Goal: Transaction & Acquisition: Purchase product/service

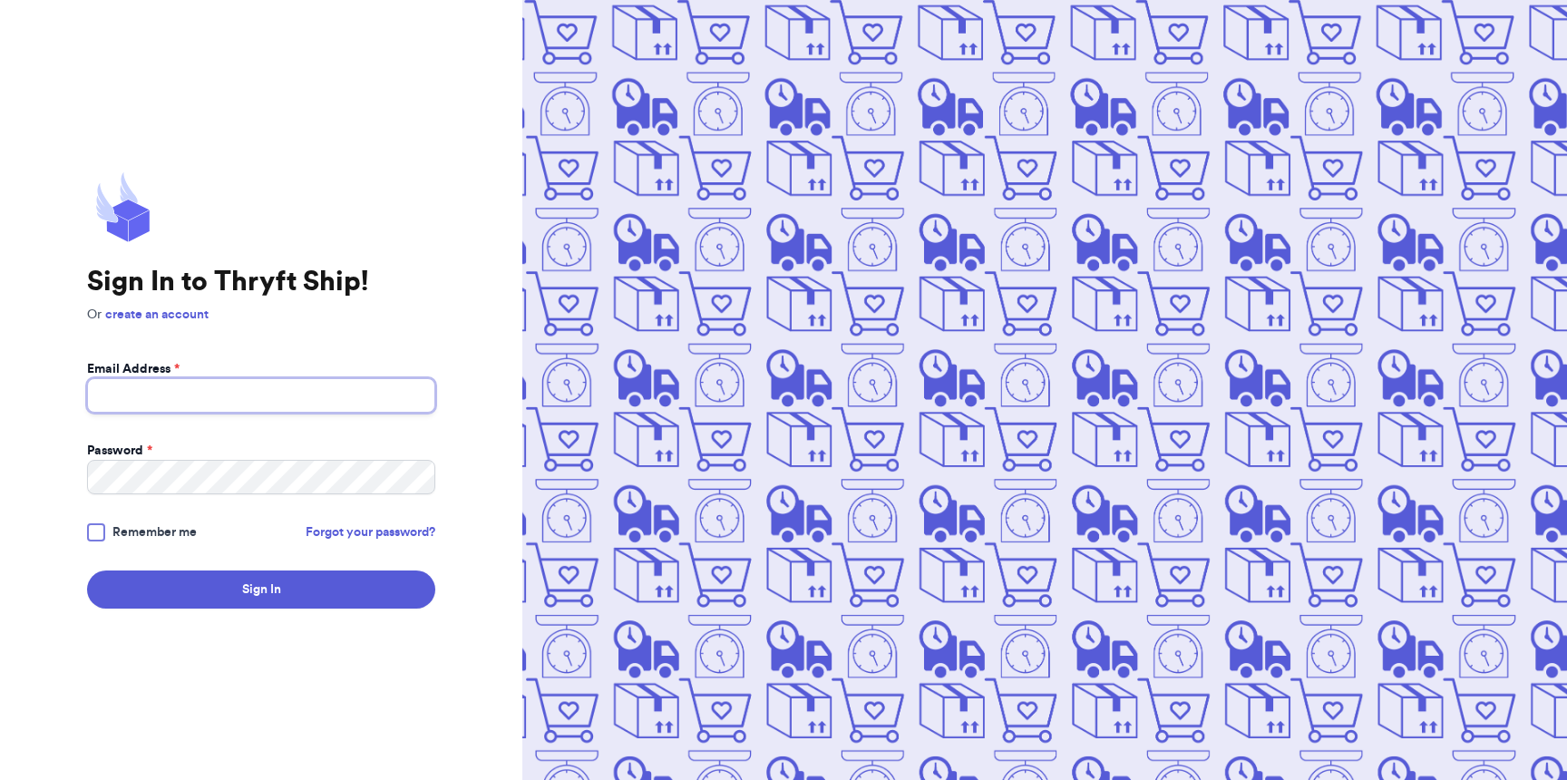
type input "[EMAIL_ADDRESS][DOMAIN_NAME]"
click at [164, 532] on span "Remember me" at bounding box center [154, 532] width 84 height 18
click at [0, 0] on input "Remember me" at bounding box center [0, 0] width 0 height 0
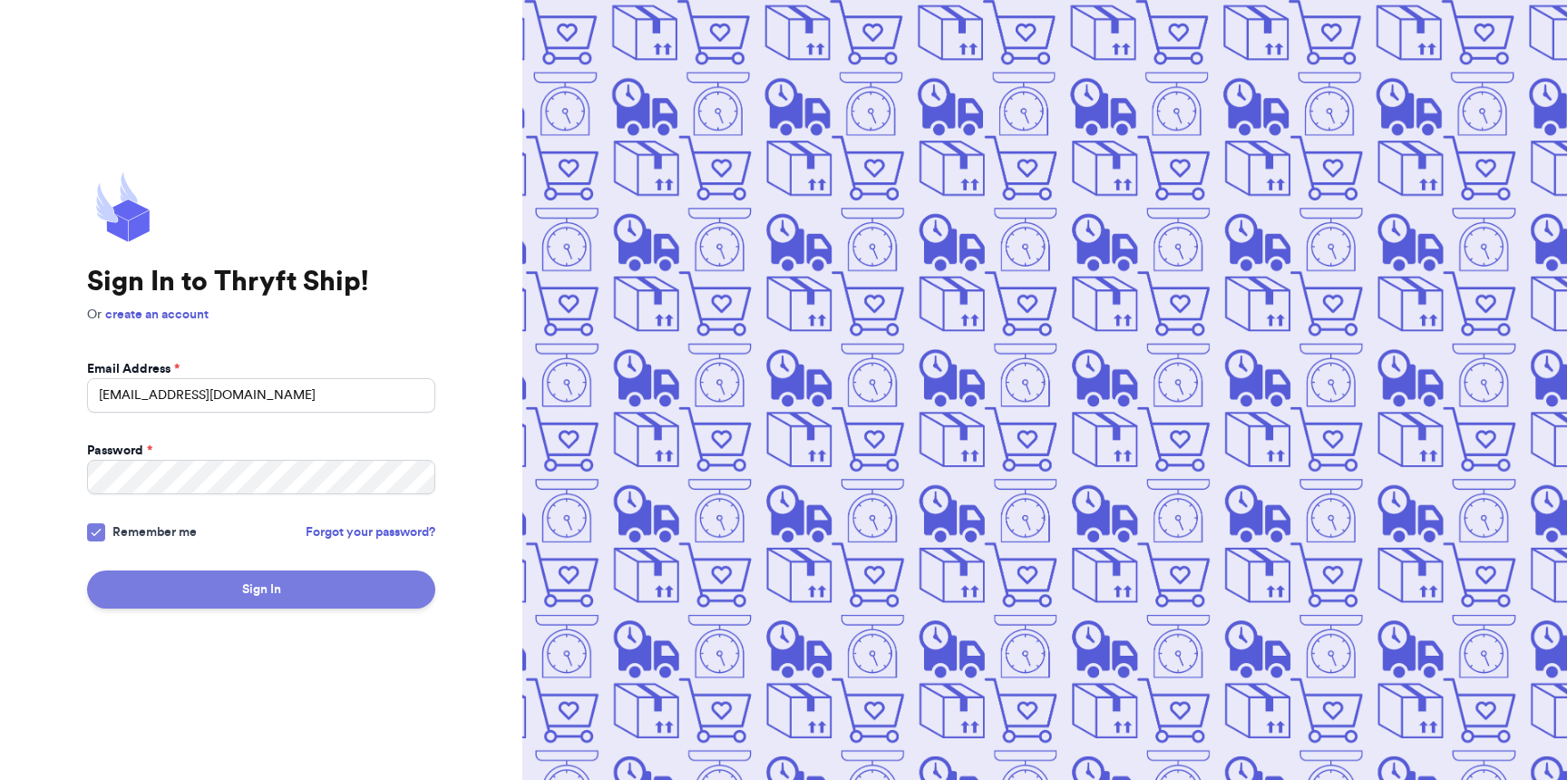
click at [252, 586] on button "Sign In" at bounding box center [261, 589] width 348 height 38
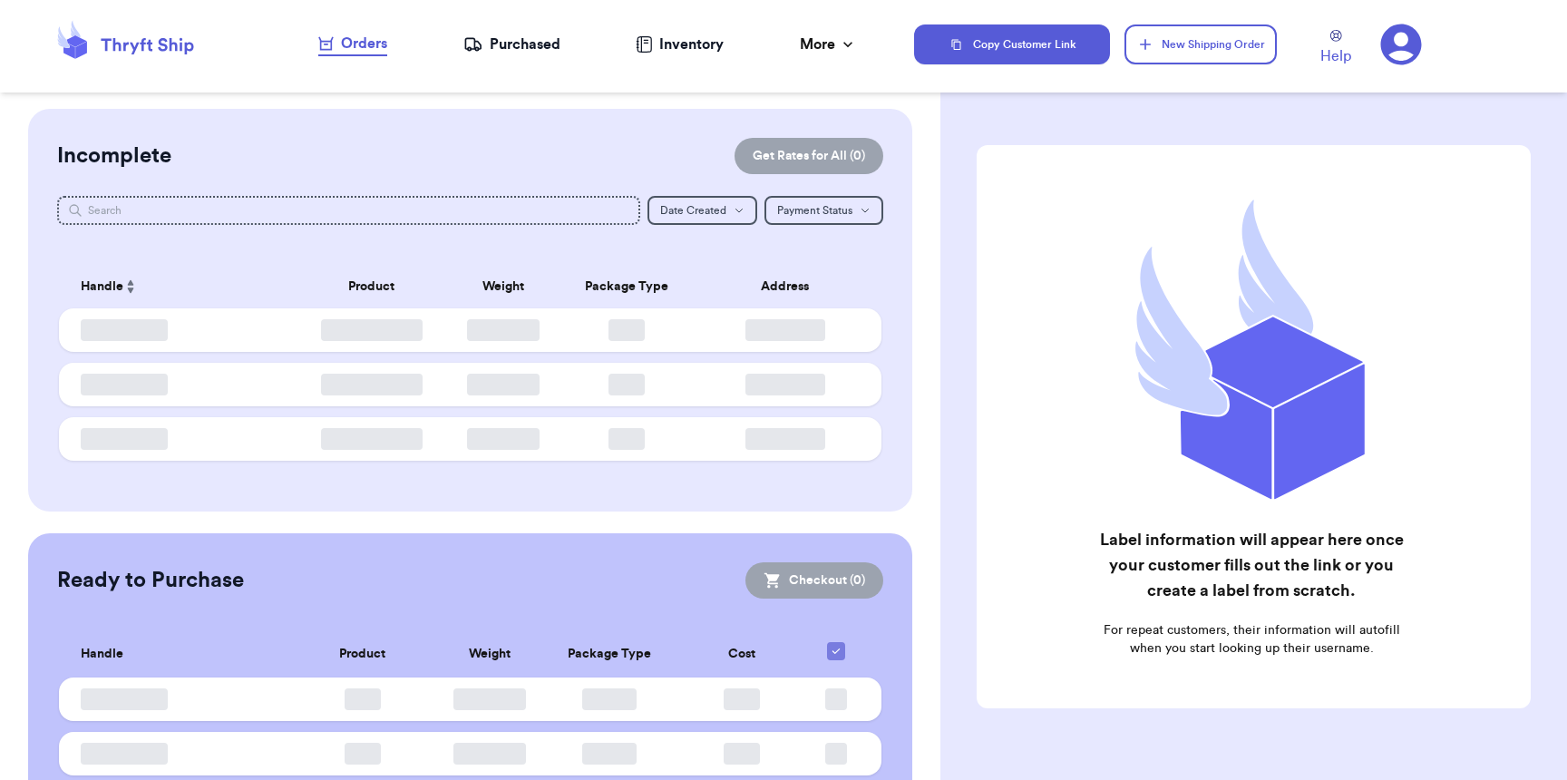
checkbox input "false"
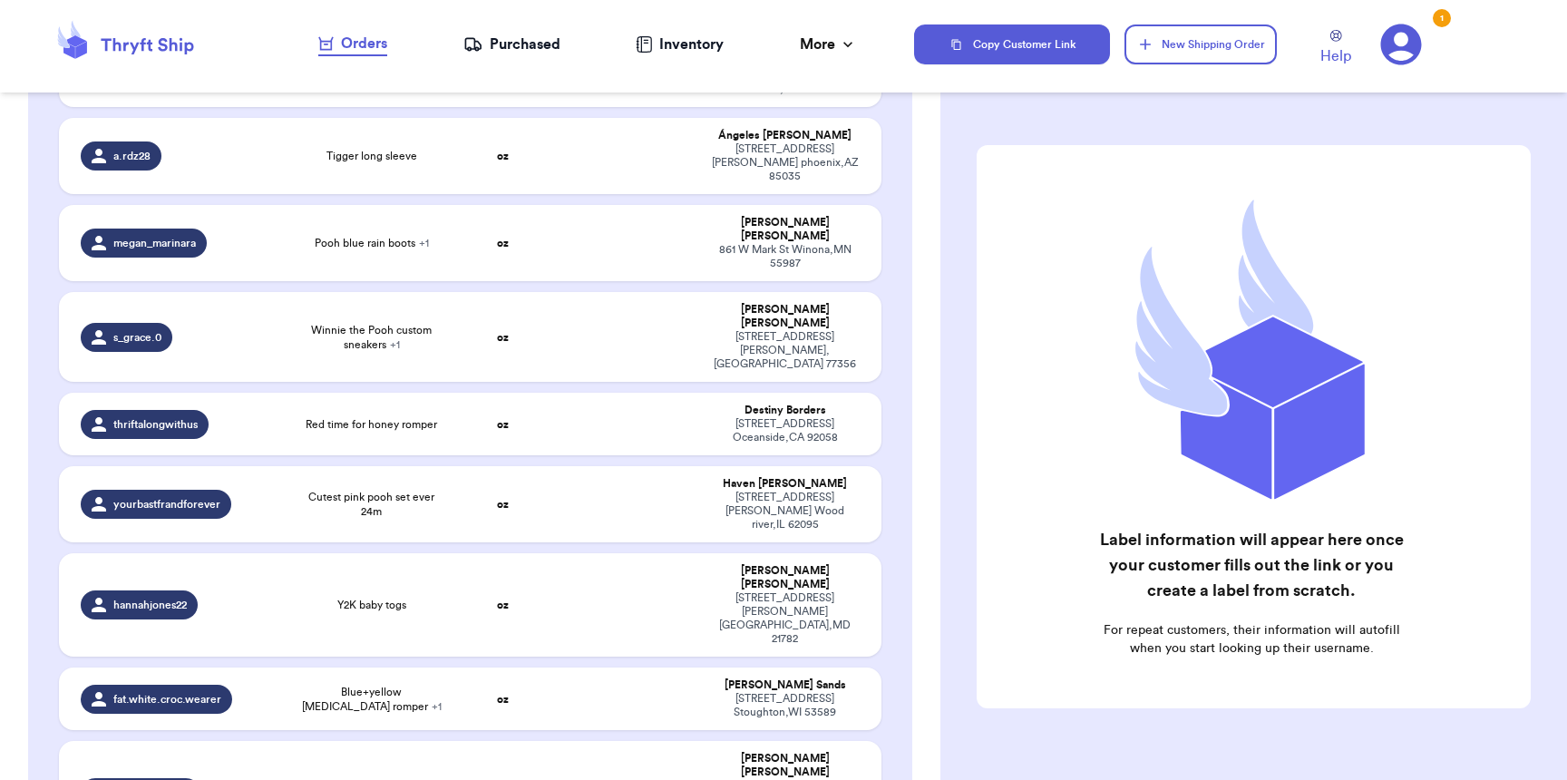
scroll to position [1271, 0]
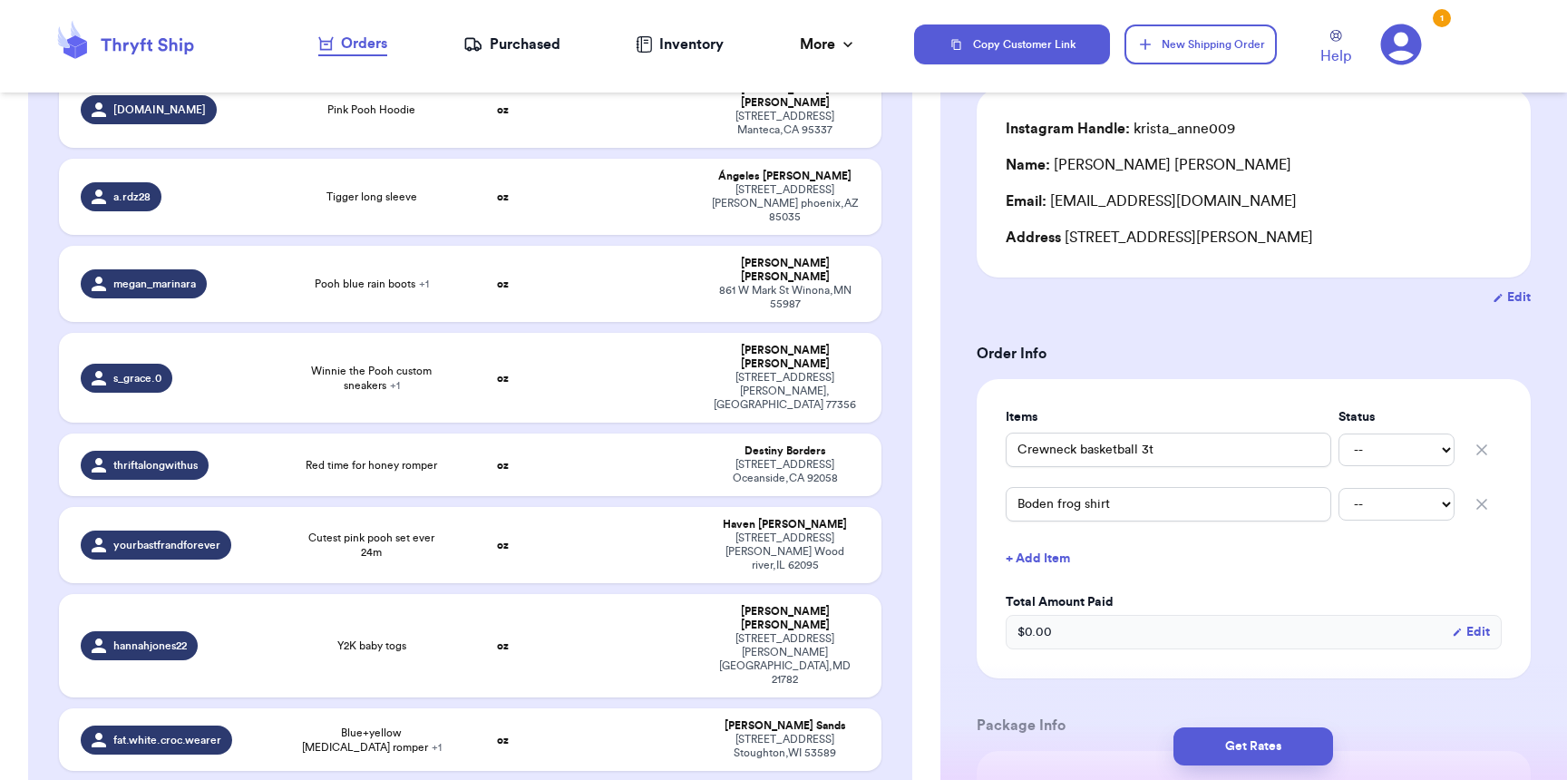
scroll to position [525, 0]
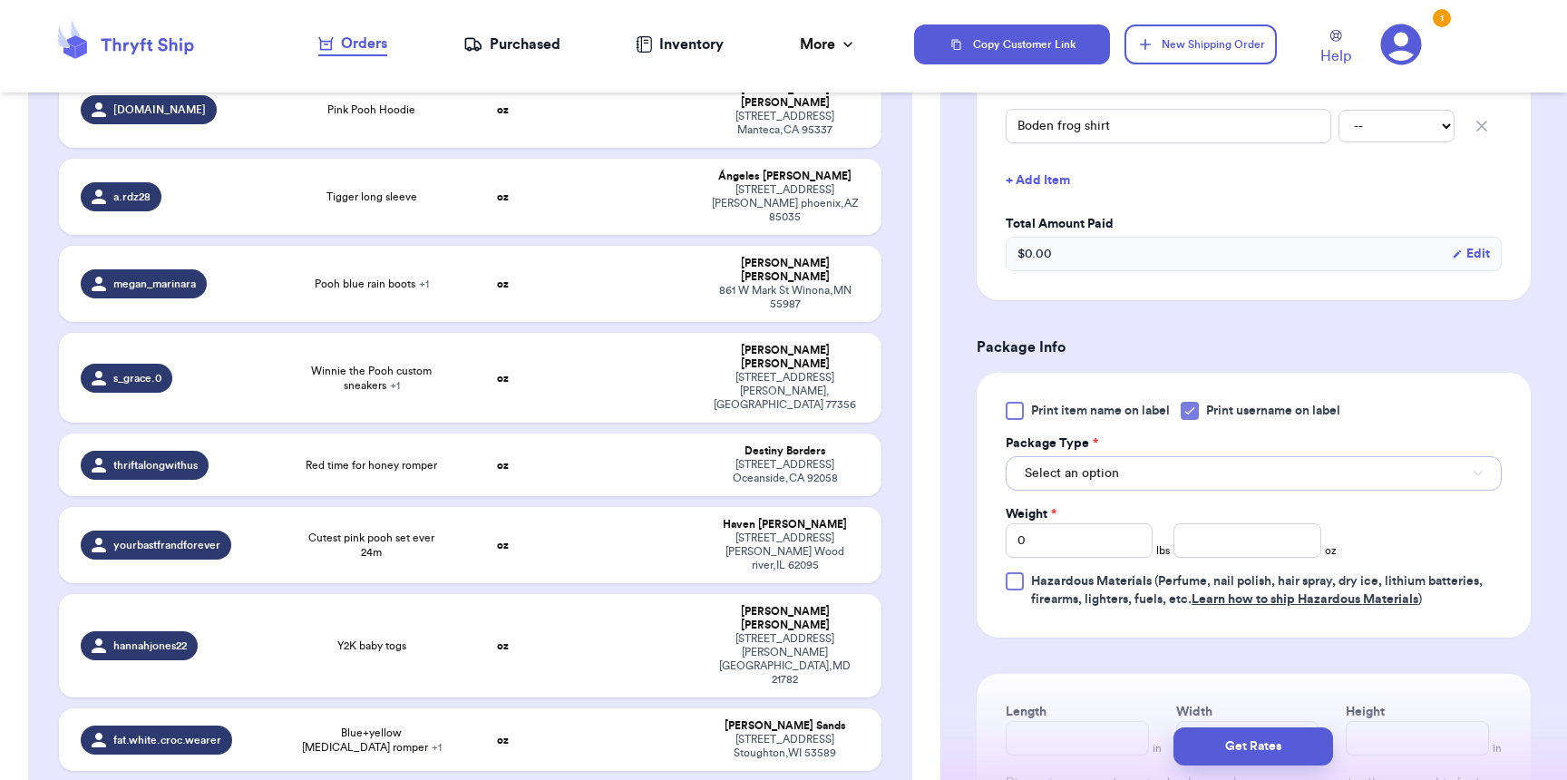
click at [1099, 468] on span "Select an option" at bounding box center [1072, 473] width 94 height 18
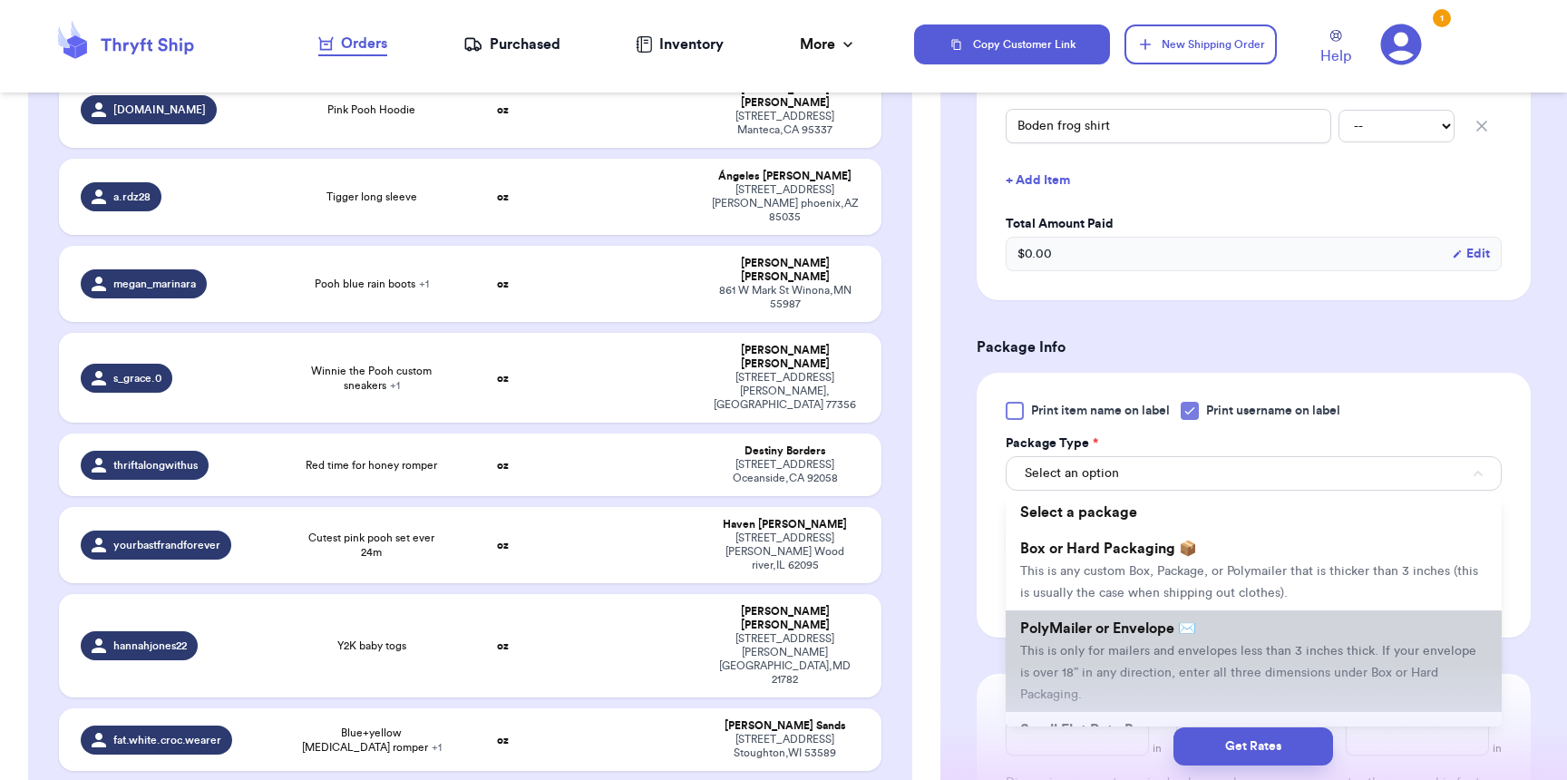
click at [1099, 636] on span "PolyMailer or Envelope ✉️" at bounding box center [1108, 628] width 176 height 15
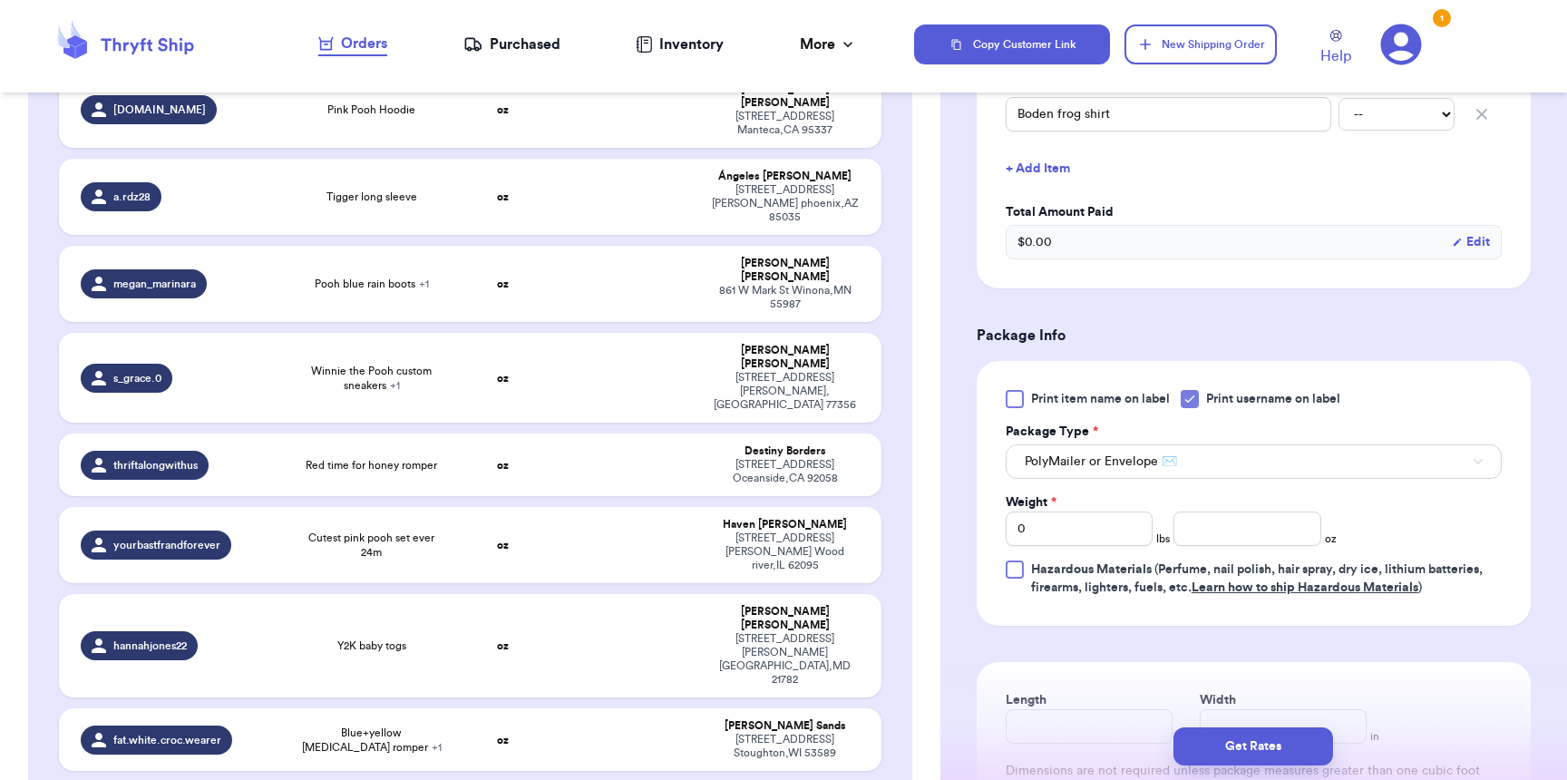
scroll to position [726, 0]
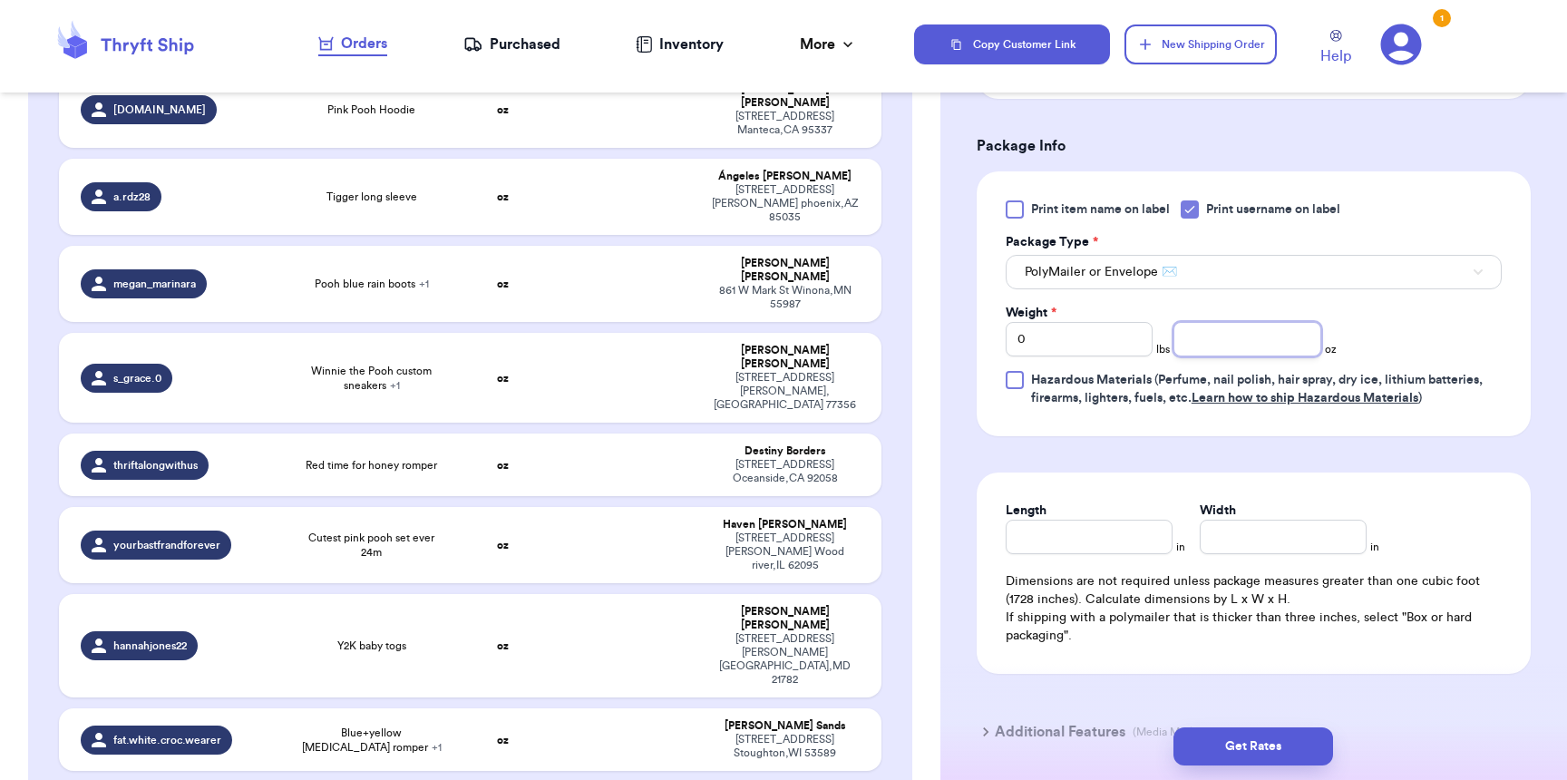
click at [1276, 356] on input "number" at bounding box center [1246, 339] width 147 height 34
type input "10"
type input "9"
type input "8"
click at [1146, 554] on input "9" at bounding box center [1089, 537] width 167 height 34
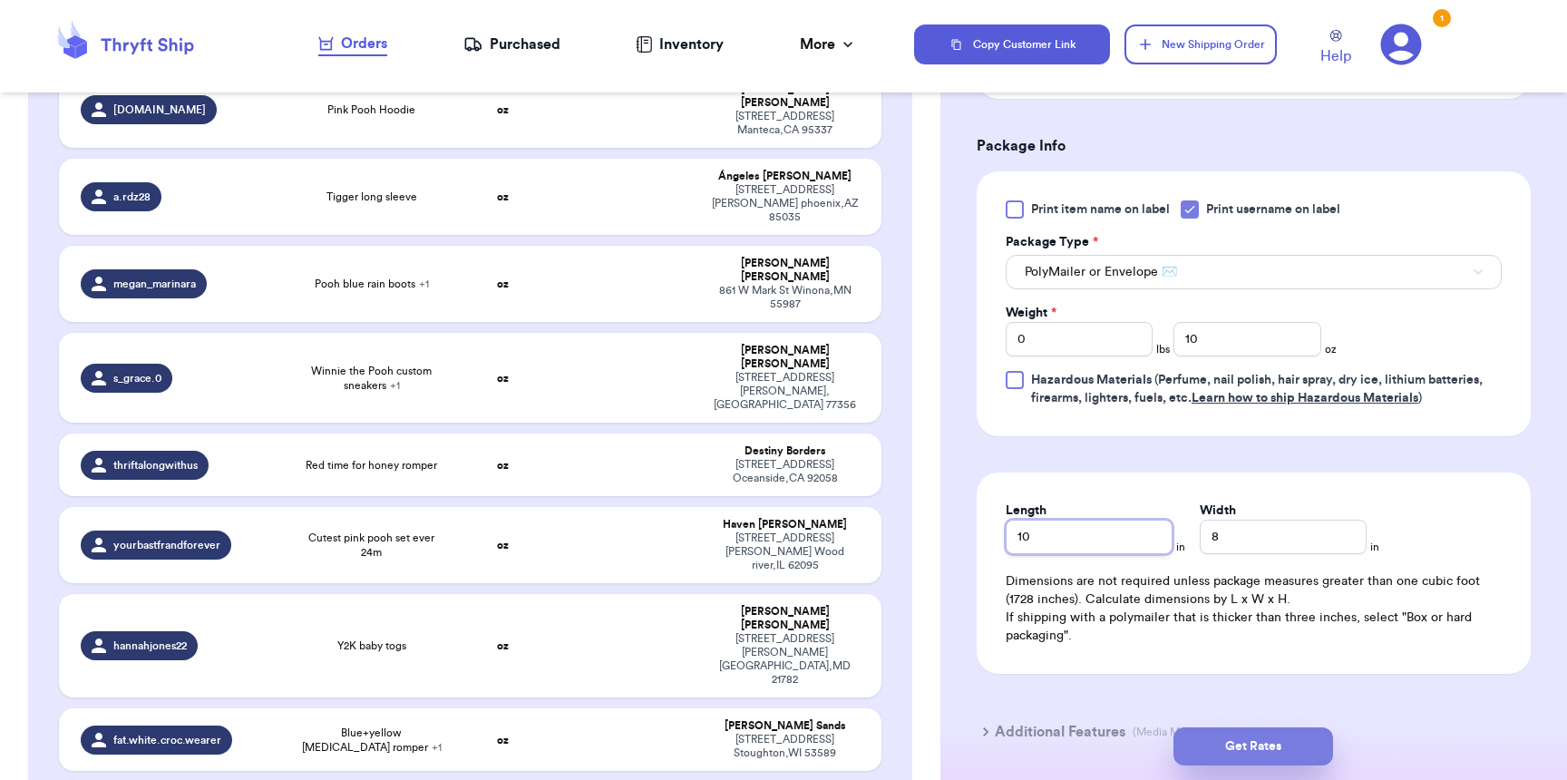
type input "10"
click at [1221, 754] on button "Get Rates" at bounding box center [1253, 746] width 160 height 38
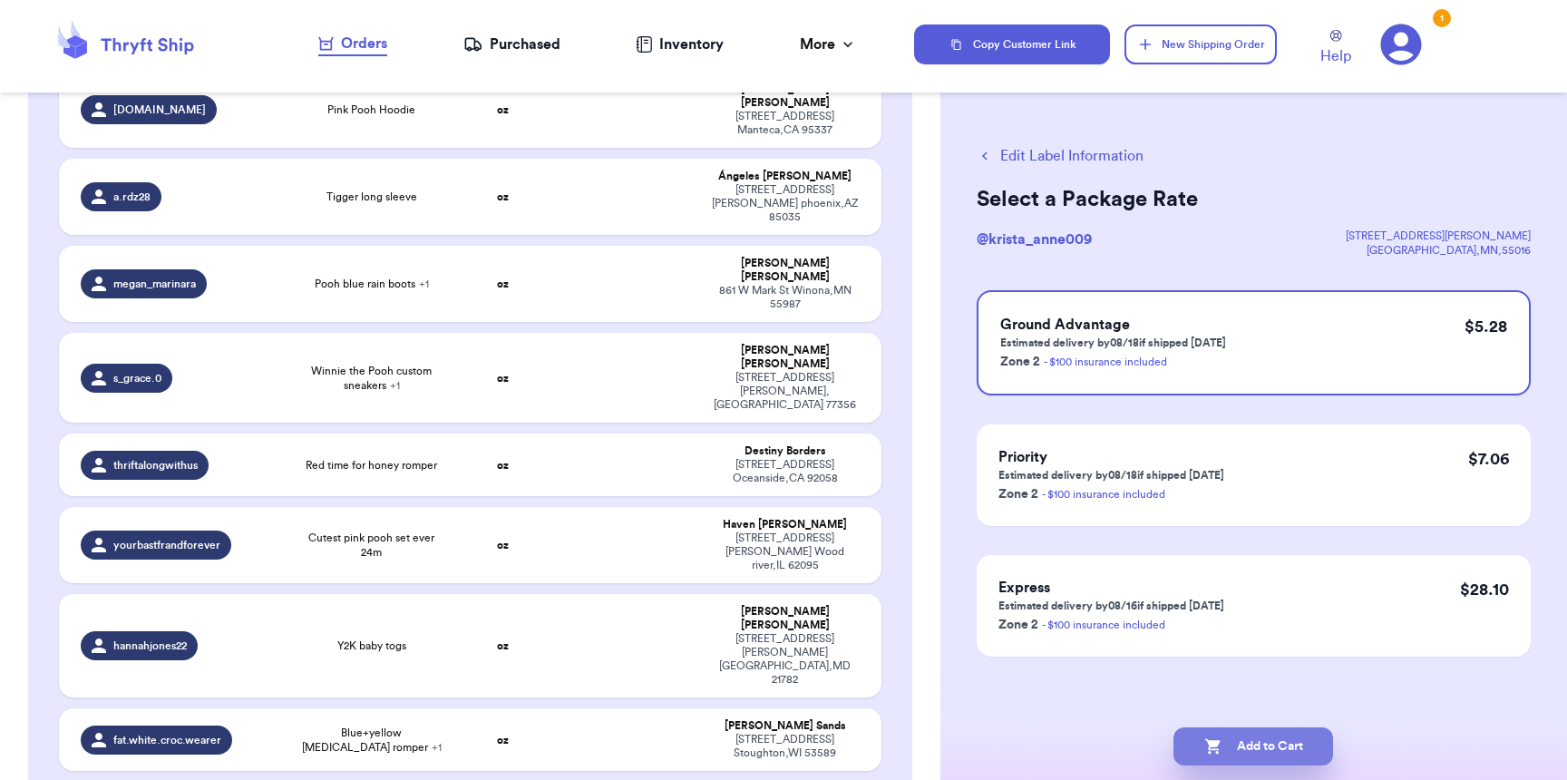
click at [1266, 739] on button "Add to Cart" at bounding box center [1253, 746] width 160 height 38
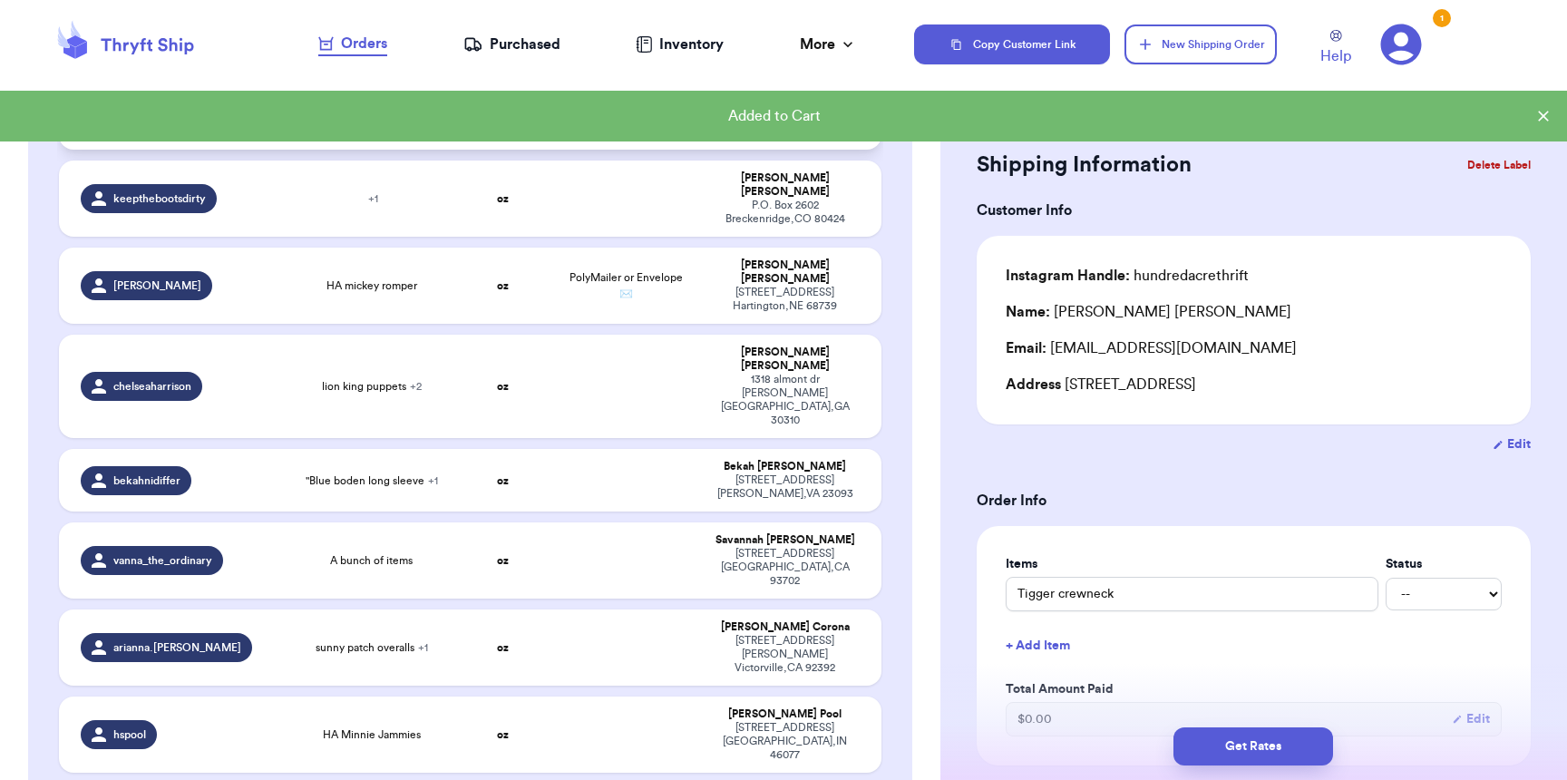
scroll to position [2459, 0]
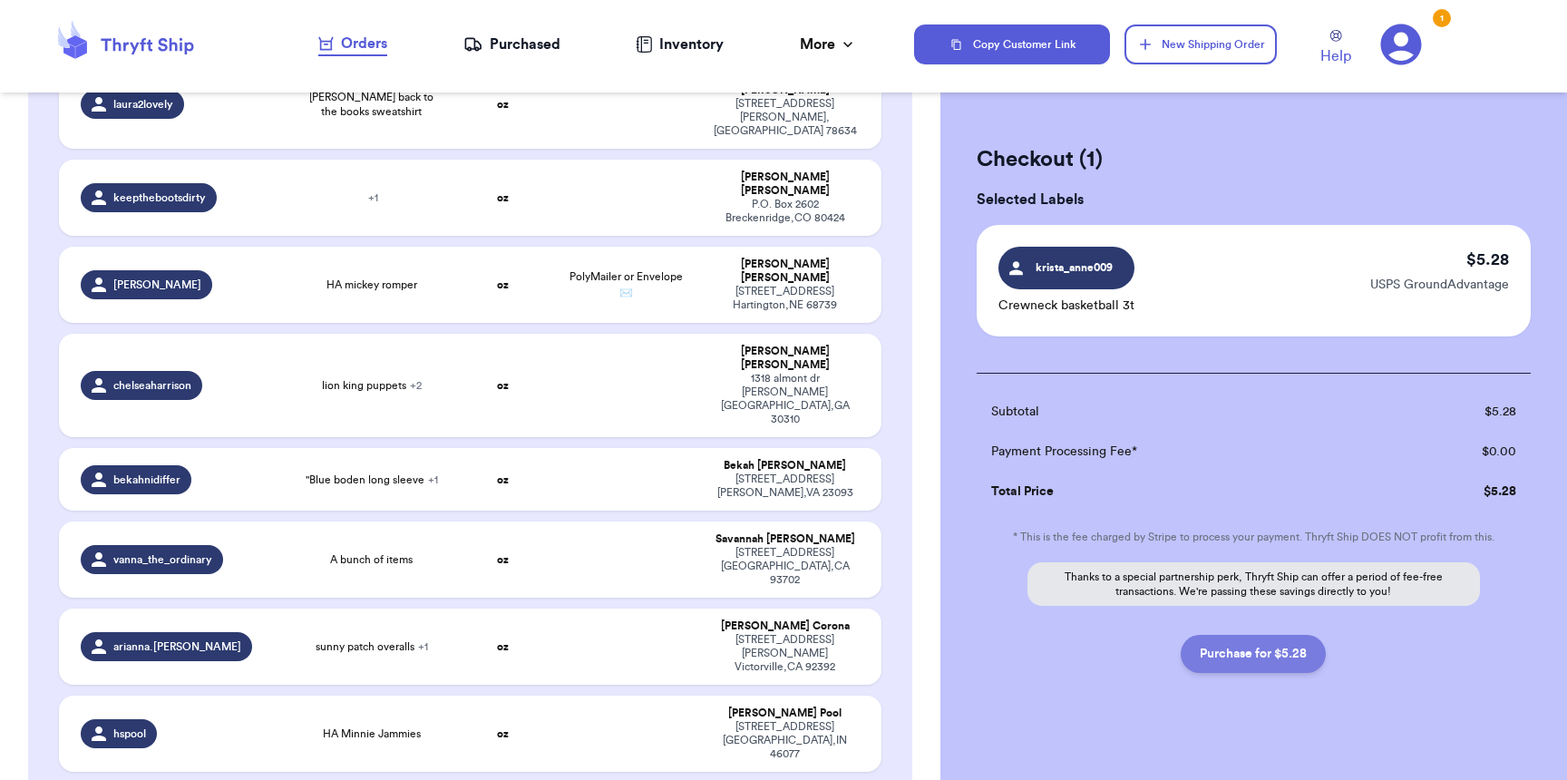
click at [1289, 652] on button "Purchase for $5.28" at bounding box center [1253, 654] width 145 height 38
checkbox input "false"
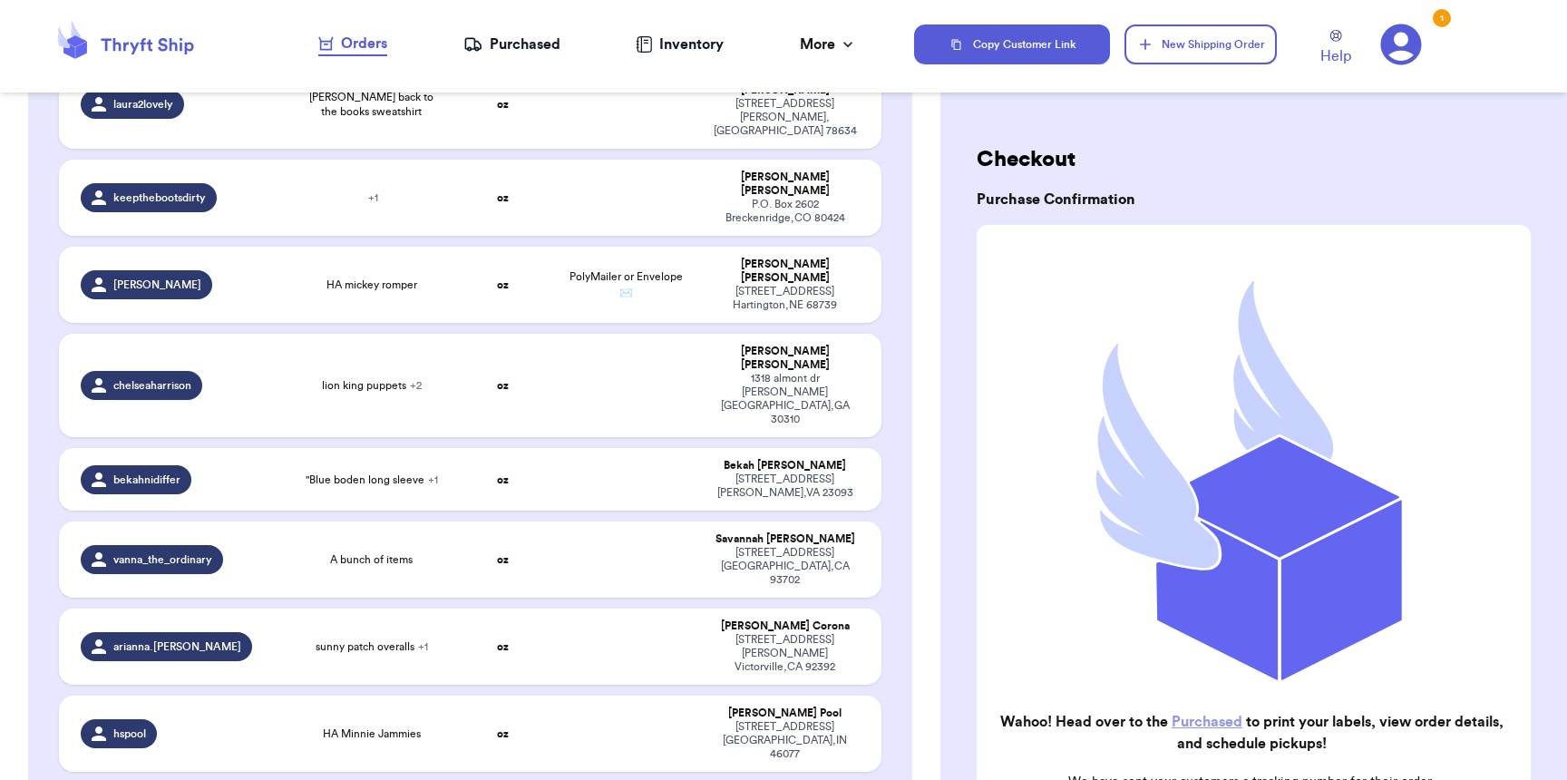
scroll to position [2407, 0]
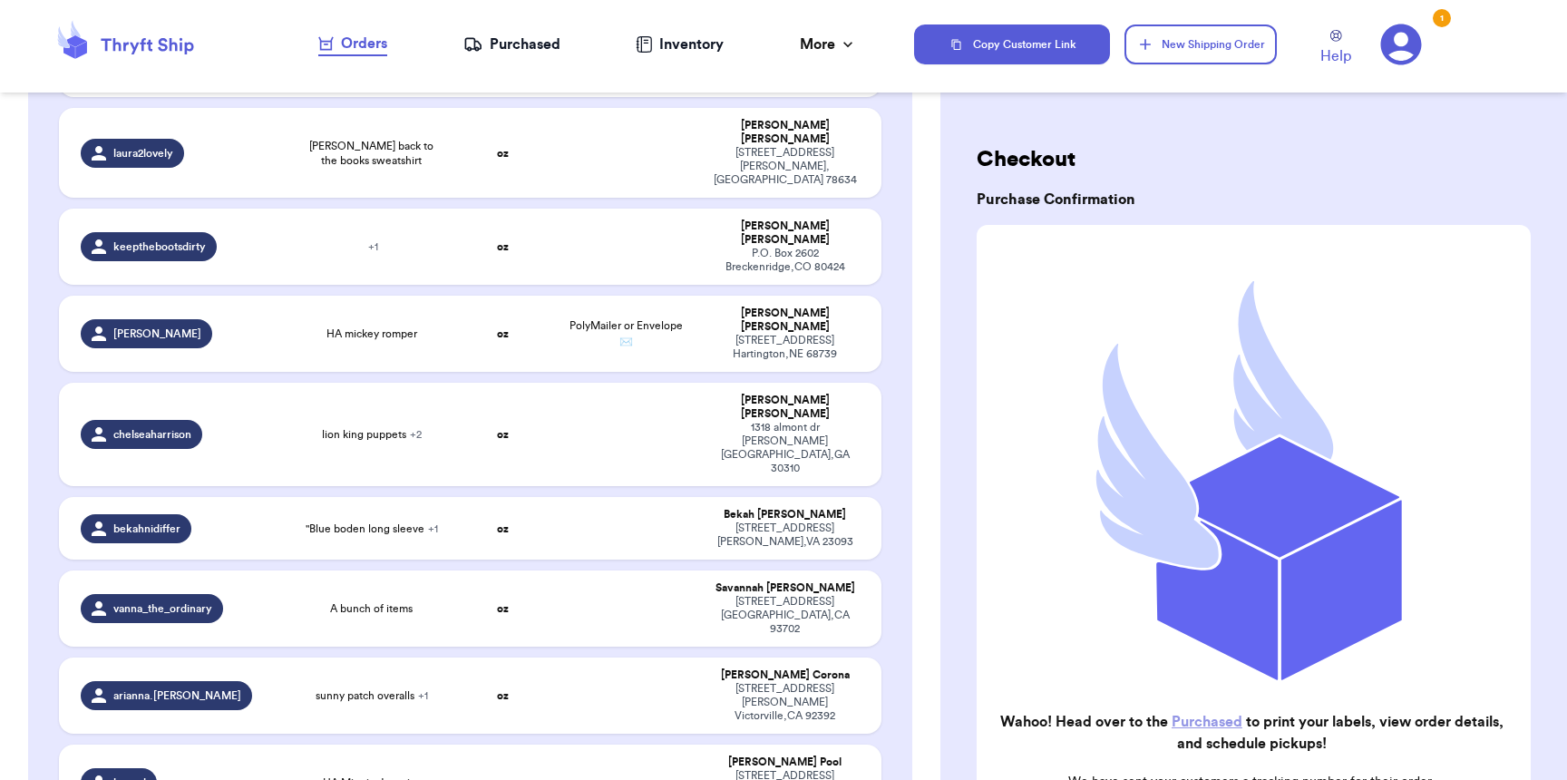
click at [484, 53] on div "Purchased" at bounding box center [511, 45] width 97 height 22
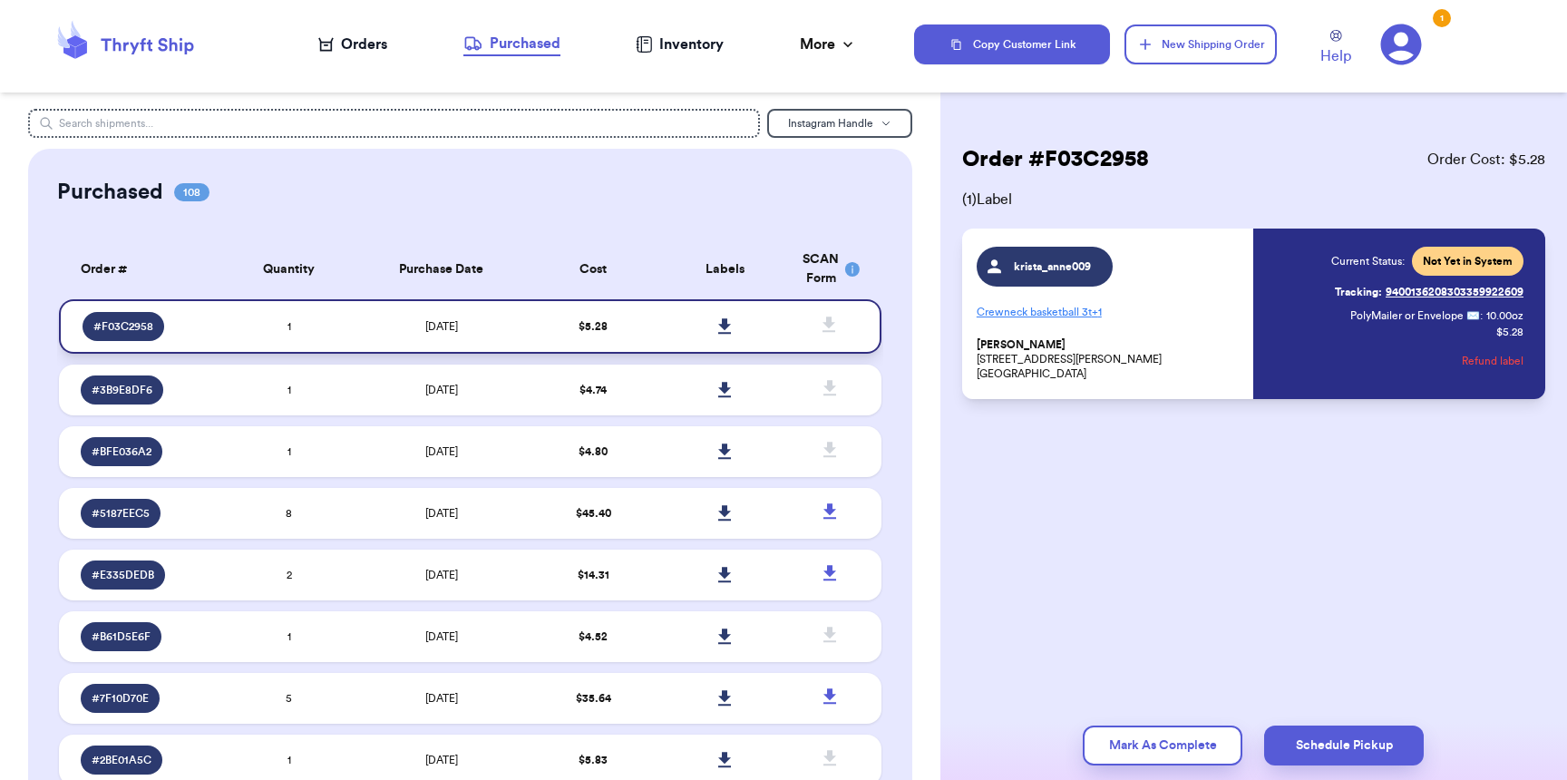
click at [718, 322] on icon at bounding box center [725, 326] width 14 height 16
click at [343, 44] on div "Orders" at bounding box center [352, 45] width 69 height 22
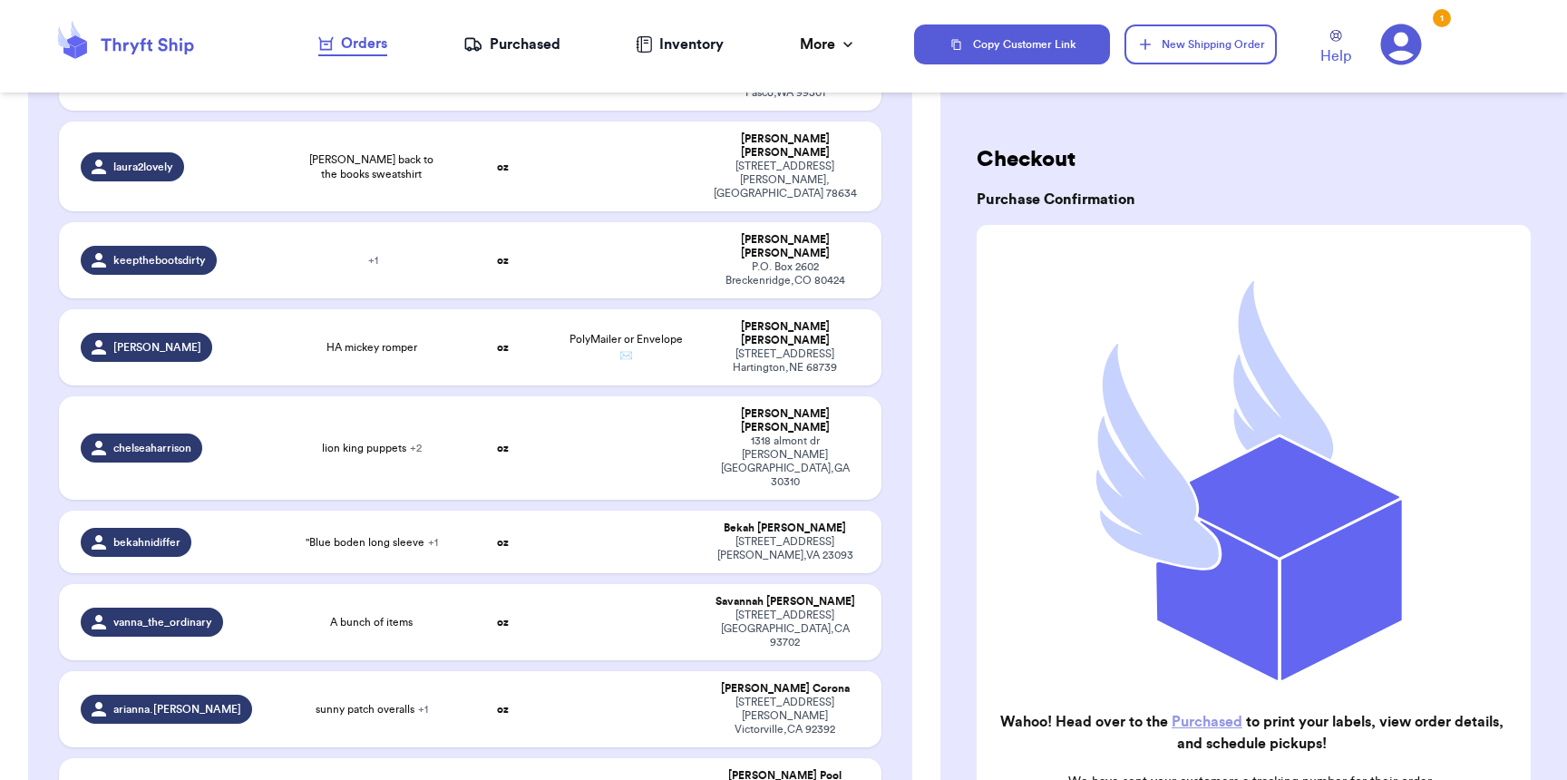
scroll to position [2407, 0]
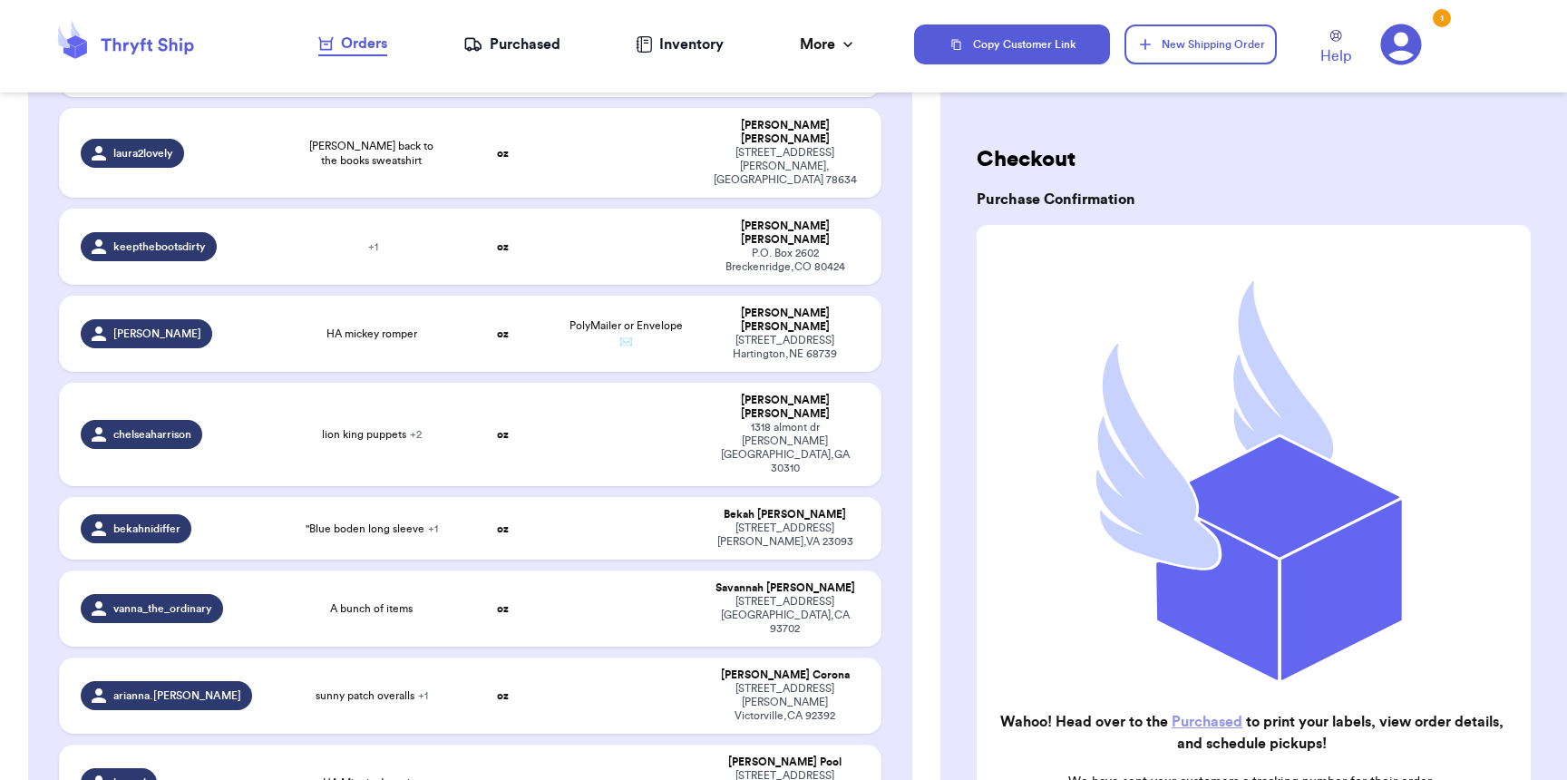
checkbox input "true"
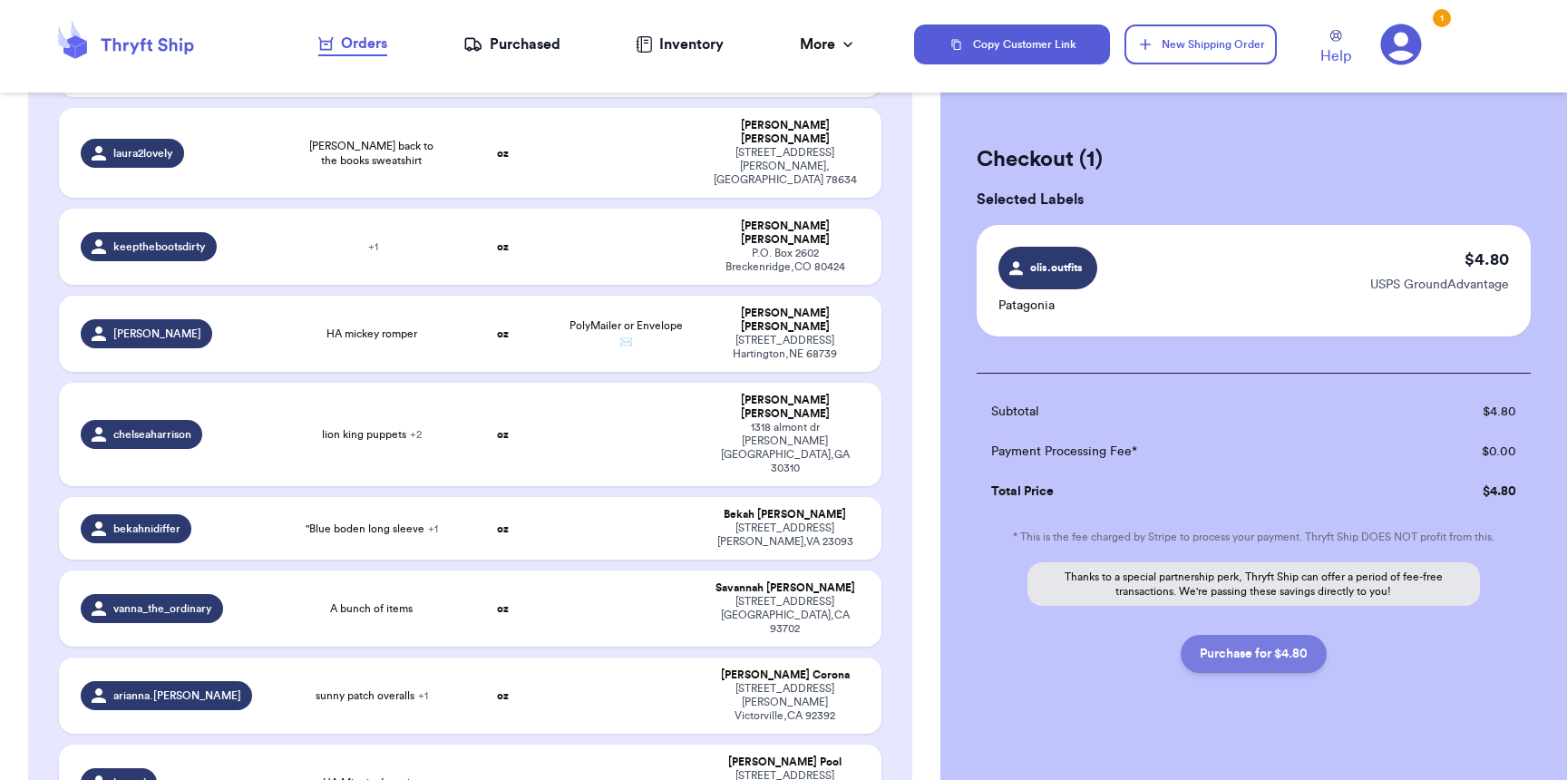
click at [1252, 649] on button "Purchase for $4.80" at bounding box center [1254, 654] width 146 height 38
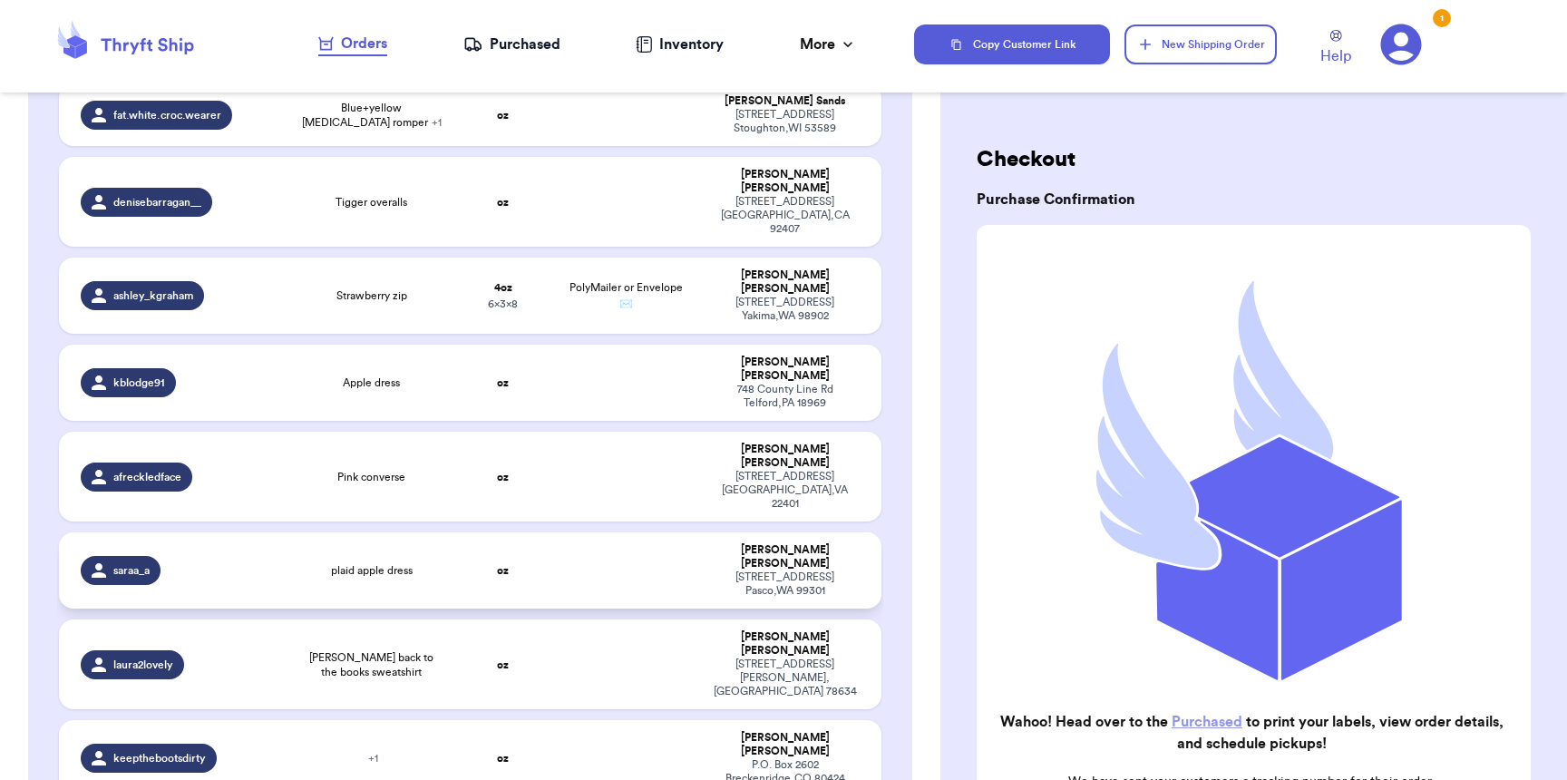
scroll to position [1784, 0]
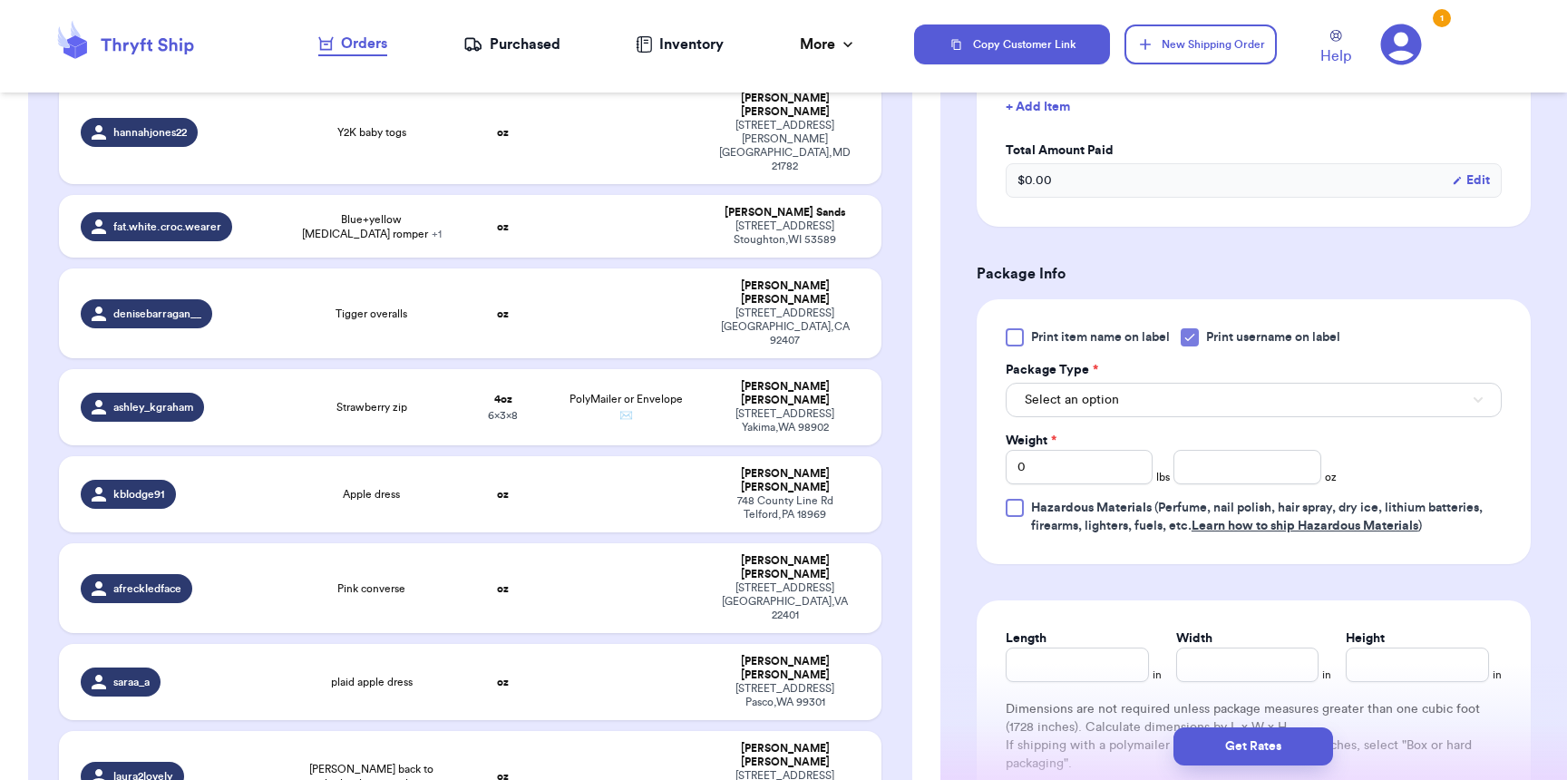
scroll to position [730, 0]
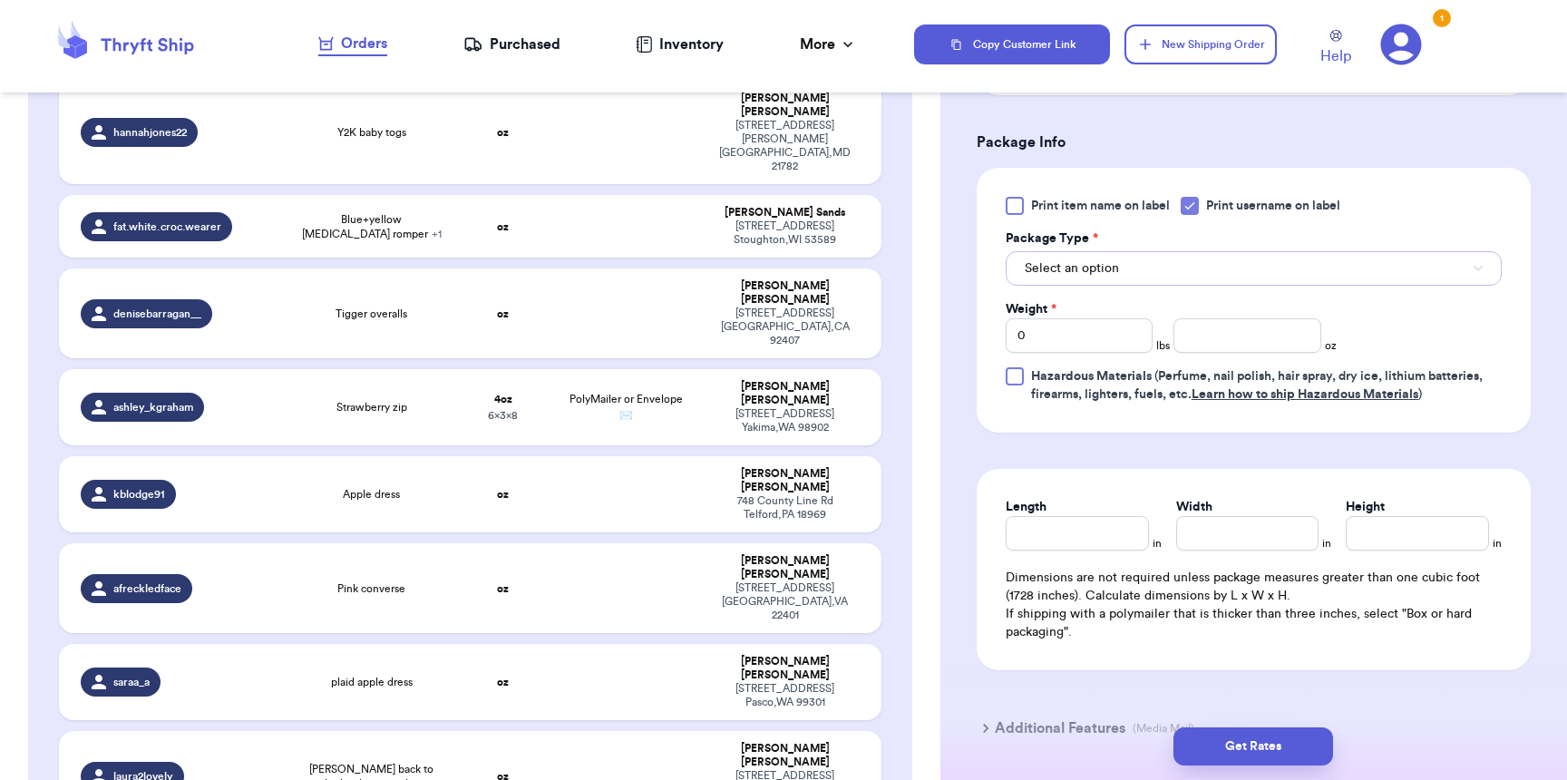
click at [1054, 276] on span "Select an option" at bounding box center [1072, 268] width 94 height 18
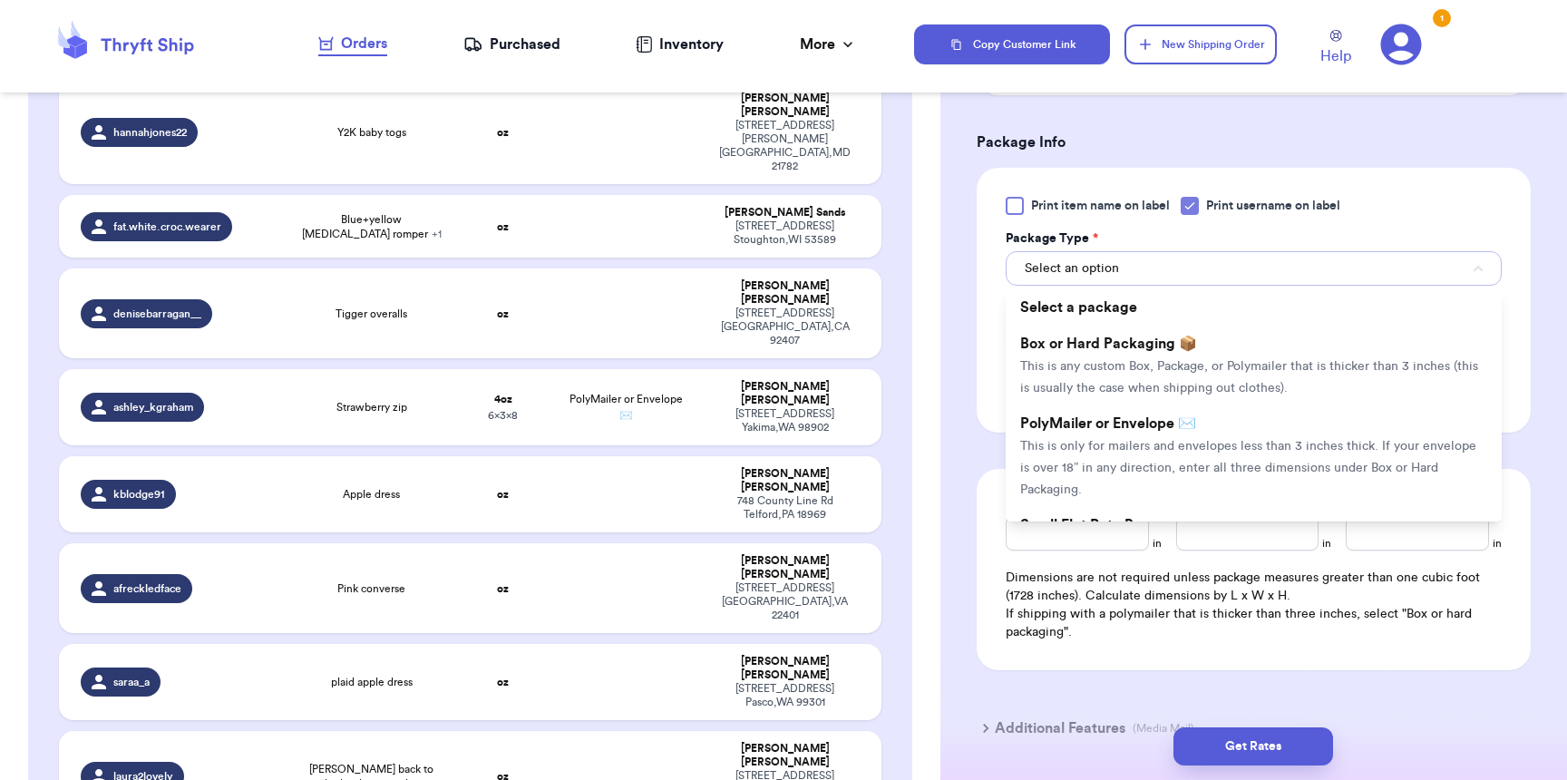
click at [1054, 276] on span "Select an option" at bounding box center [1072, 268] width 94 height 18
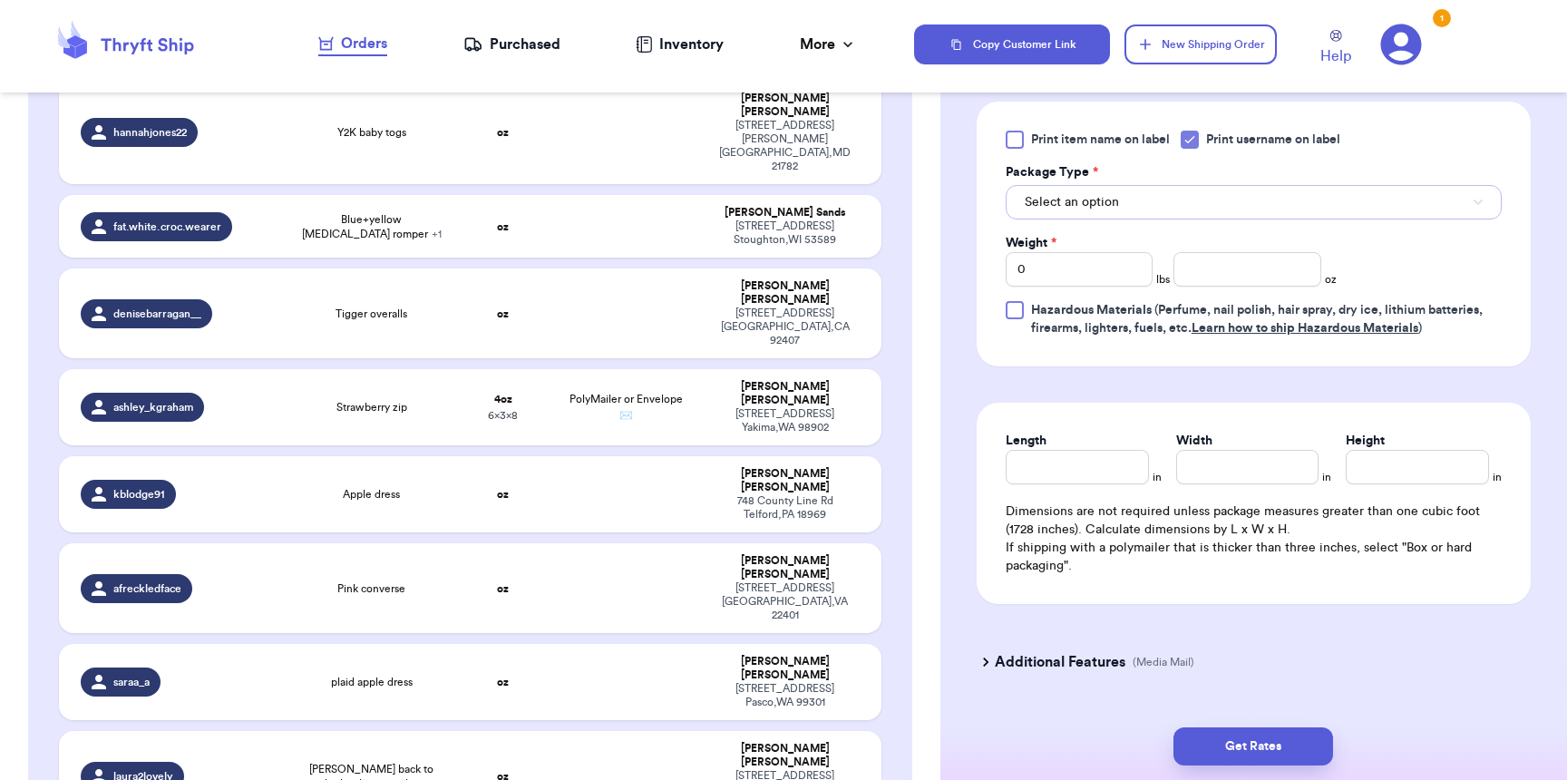
scroll to position [797, 0]
click at [1086, 219] on button "Select an option" at bounding box center [1254, 201] width 496 height 34
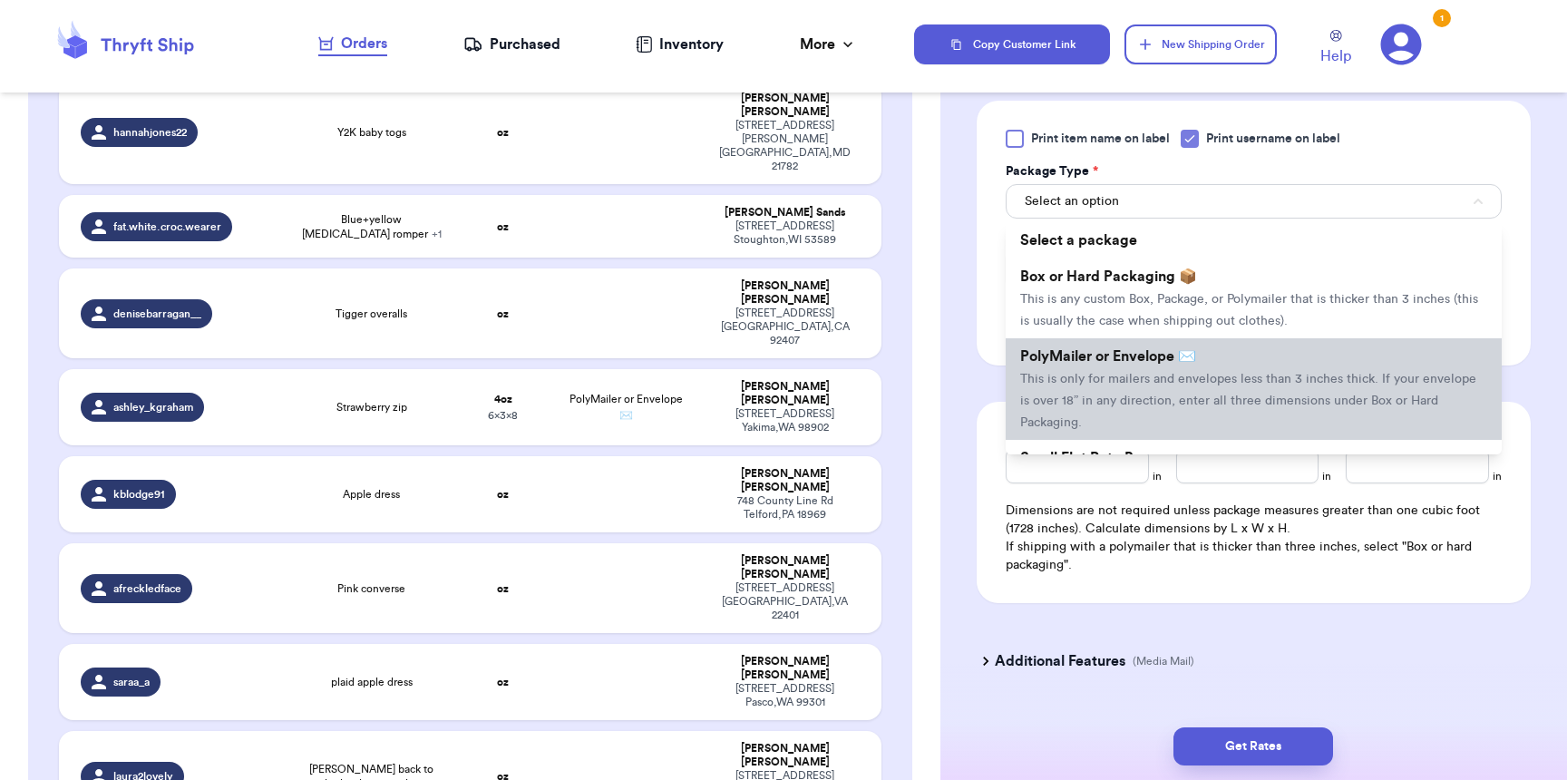
click at [1091, 364] on span "PolyMailer or Envelope ✉️" at bounding box center [1108, 356] width 176 height 15
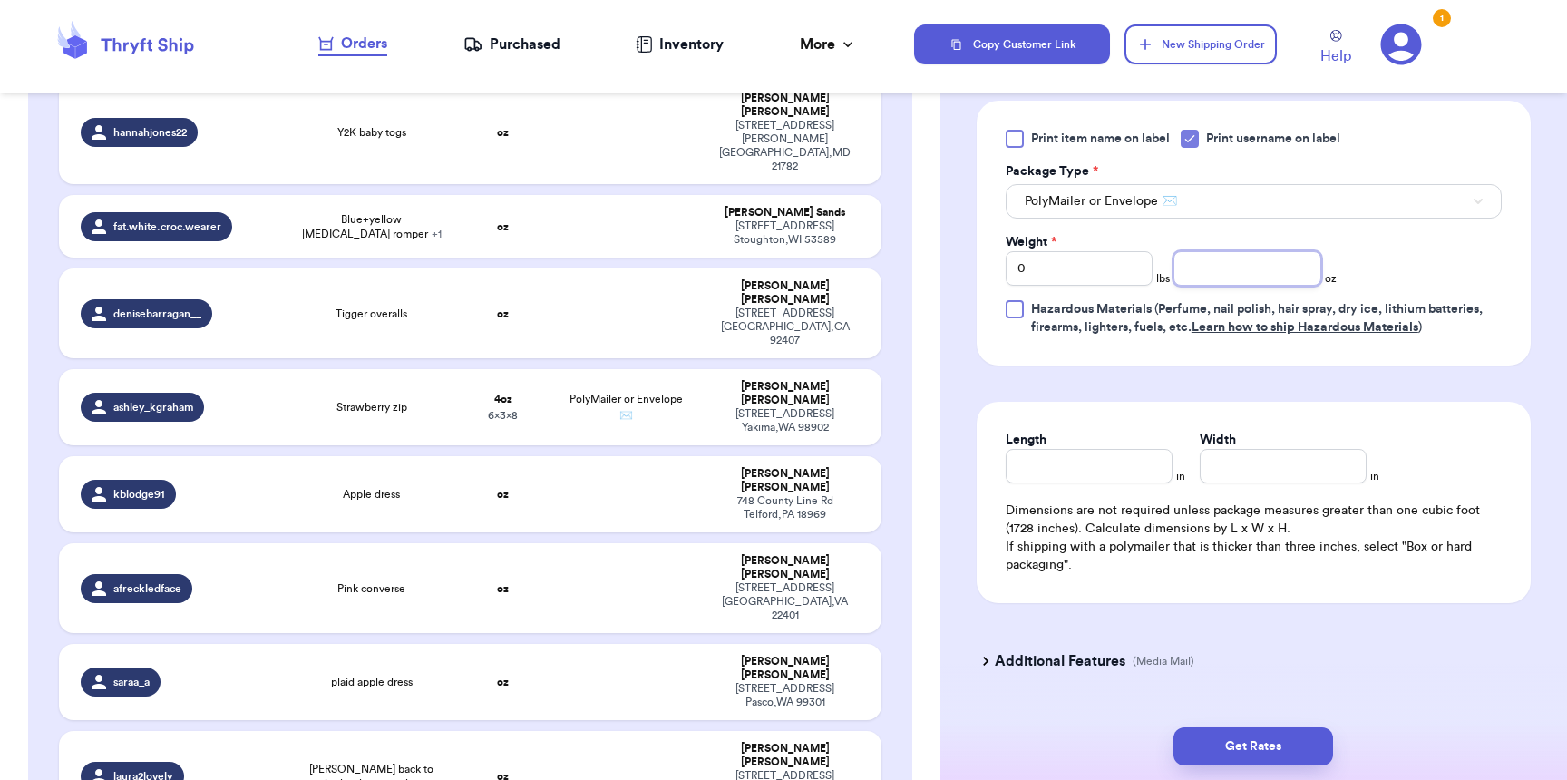
click at [1212, 264] on input "number" at bounding box center [1246, 268] width 147 height 34
type input "10"
type input "9"
click at [1241, 757] on button "Get Rates" at bounding box center [1253, 746] width 160 height 38
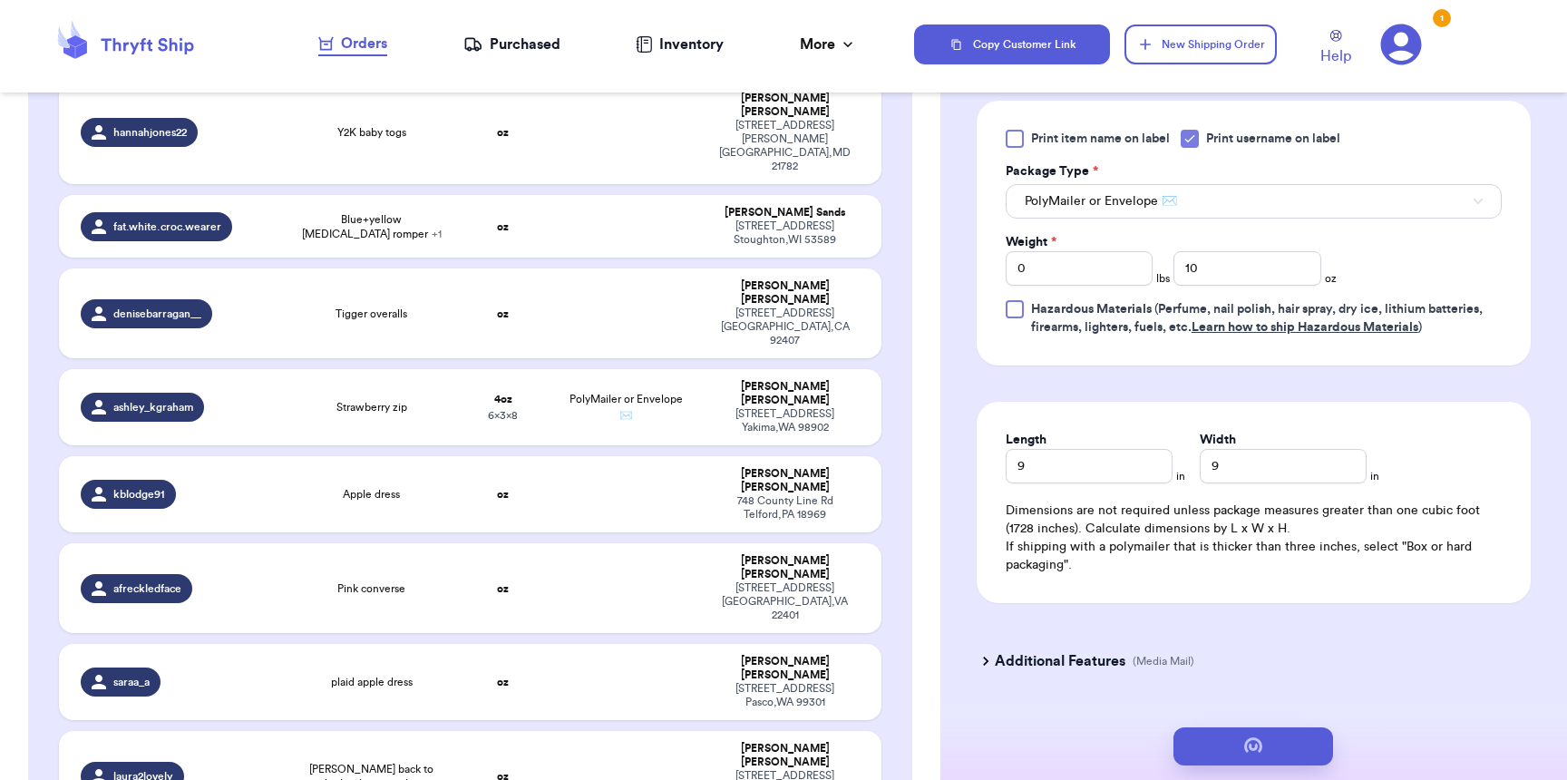
scroll to position [0, 0]
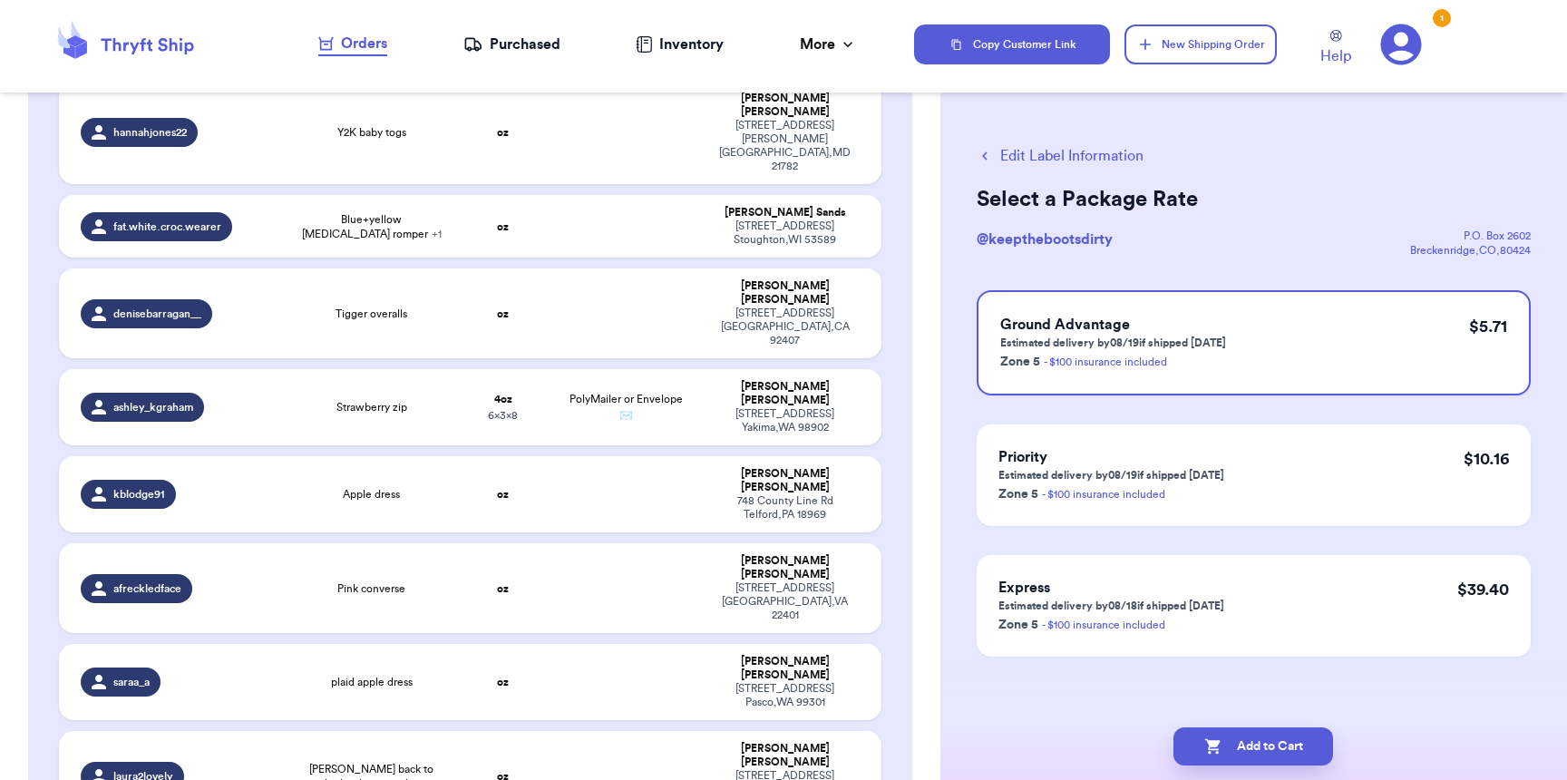
click at [553, 53] on div "Purchased" at bounding box center [511, 45] width 97 height 22
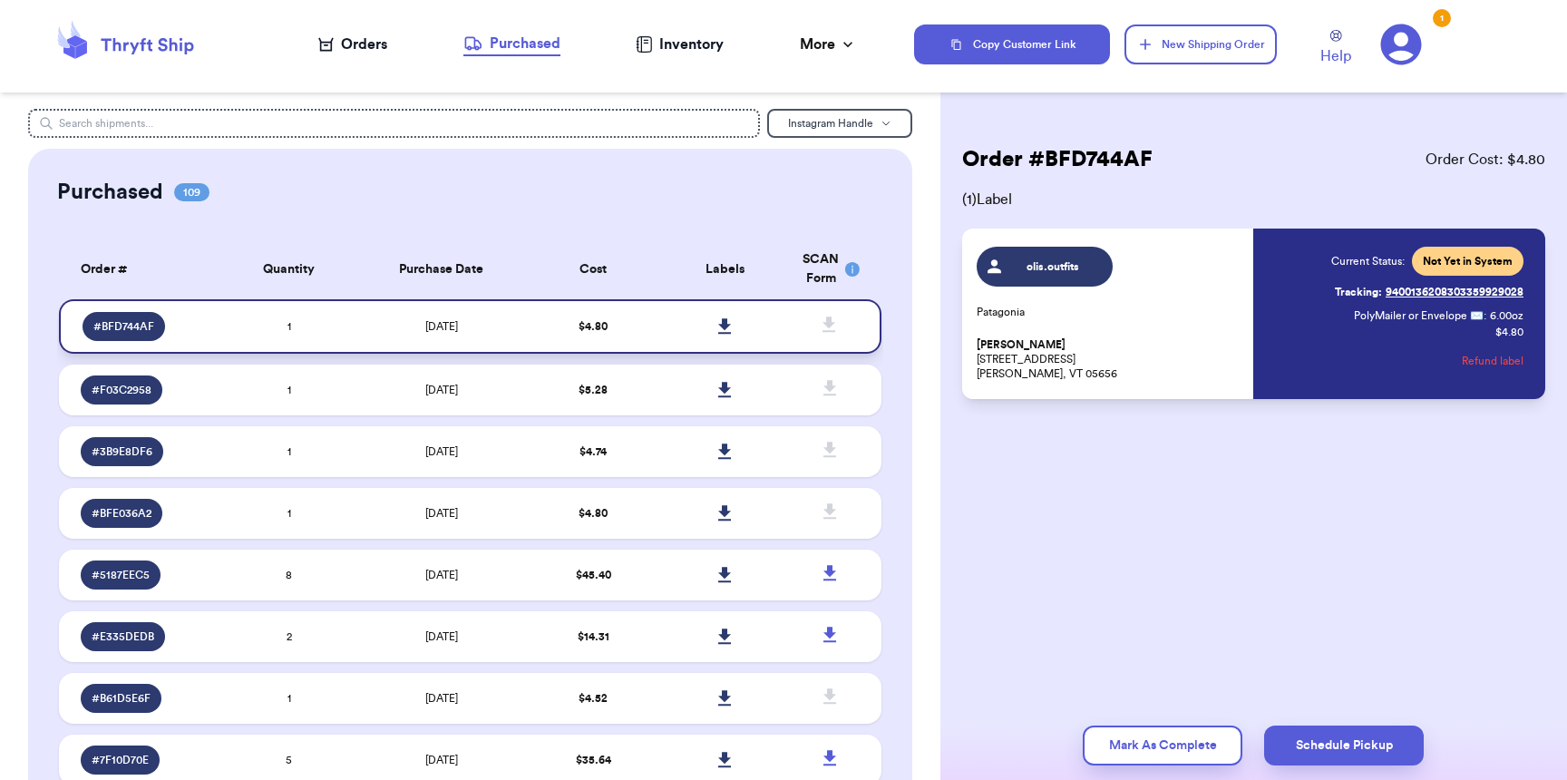
click at [718, 329] on icon at bounding box center [725, 326] width 14 height 16
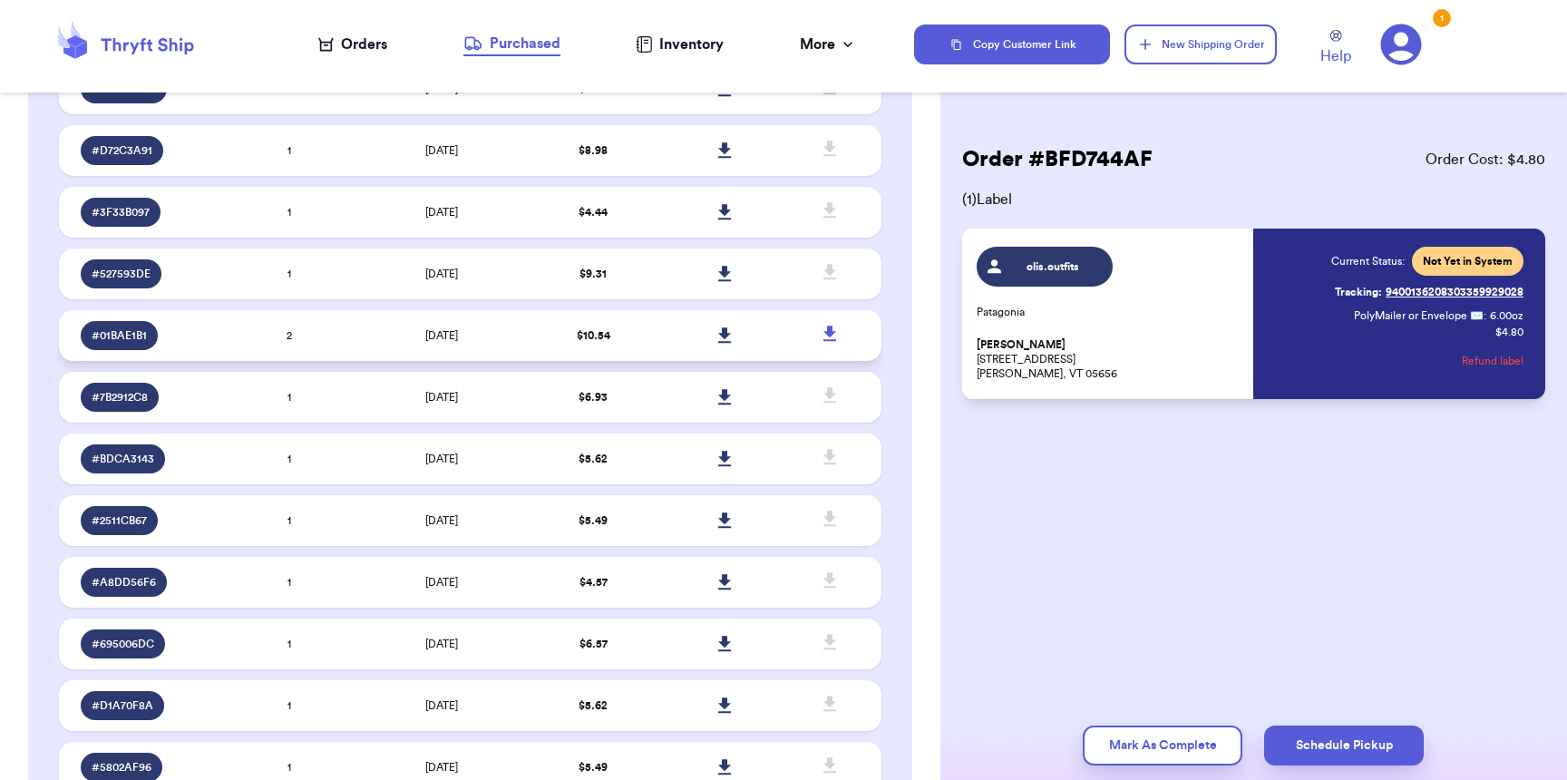
scroll to position [4308, 0]
click at [330, 40] on icon at bounding box center [325, 44] width 15 height 15
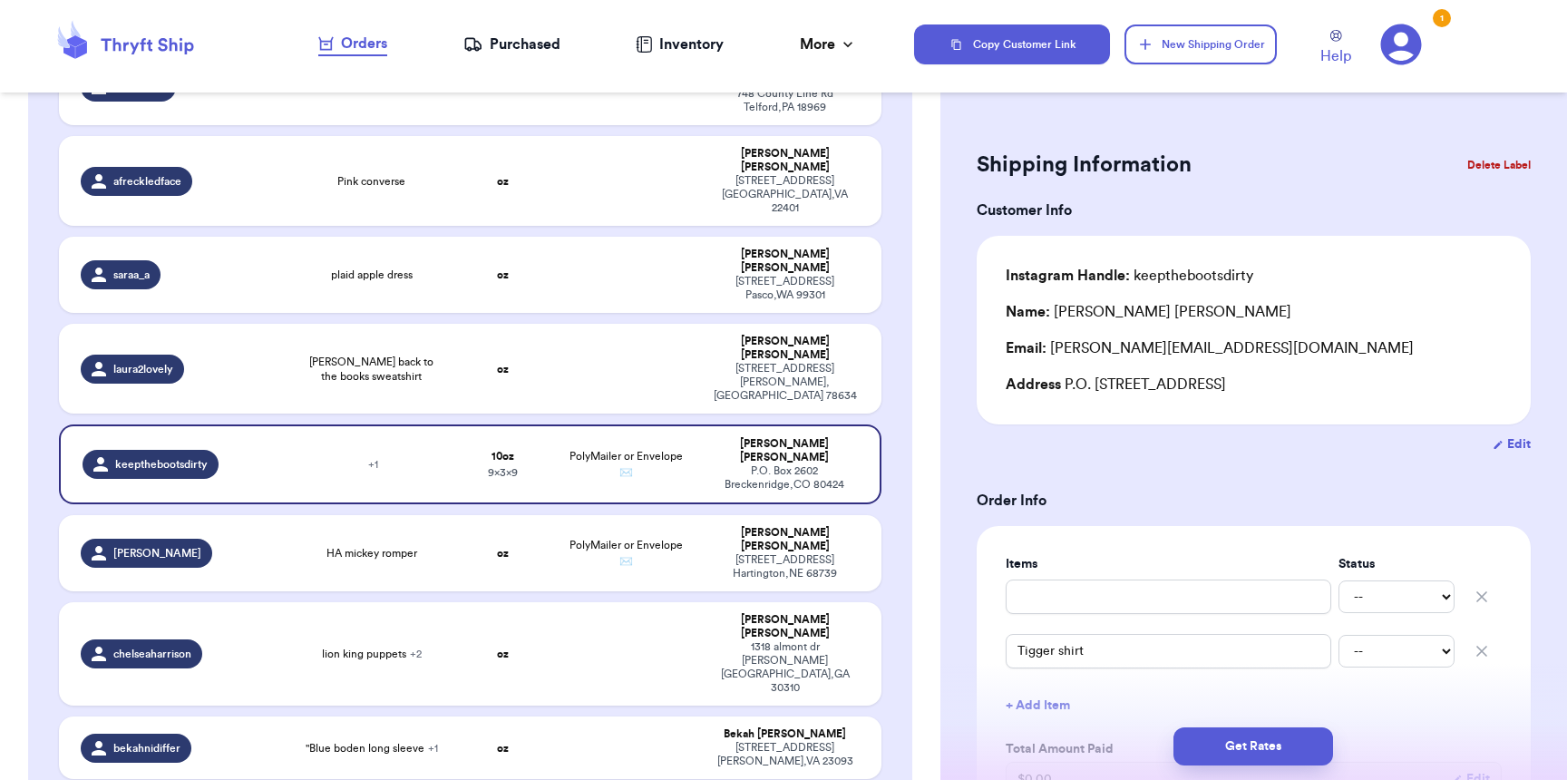
scroll to position [2345, 0]
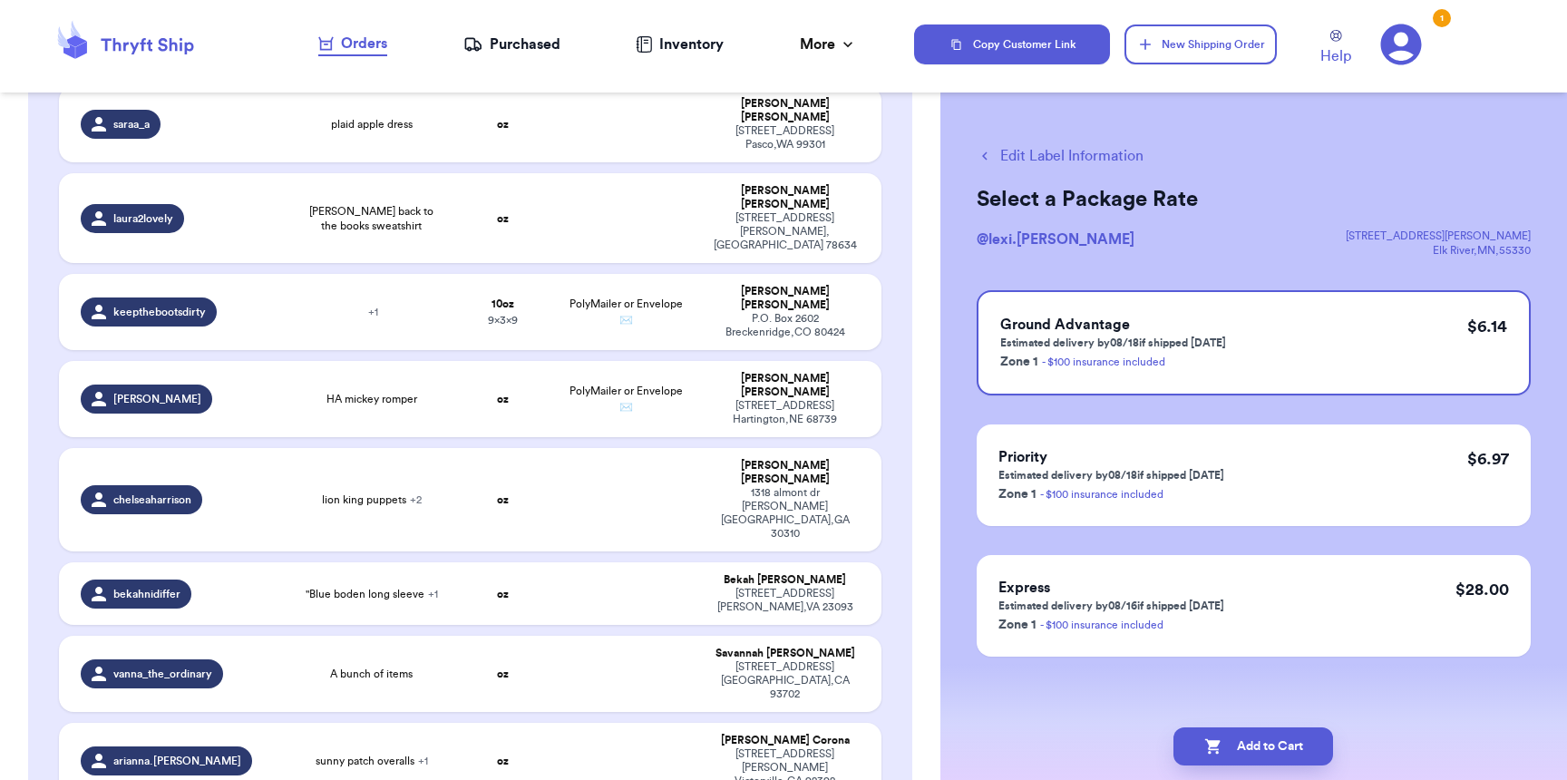
click at [1036, 156] on button "Edit Label Information" at bounding box center [1060, 156] width 167 height 22
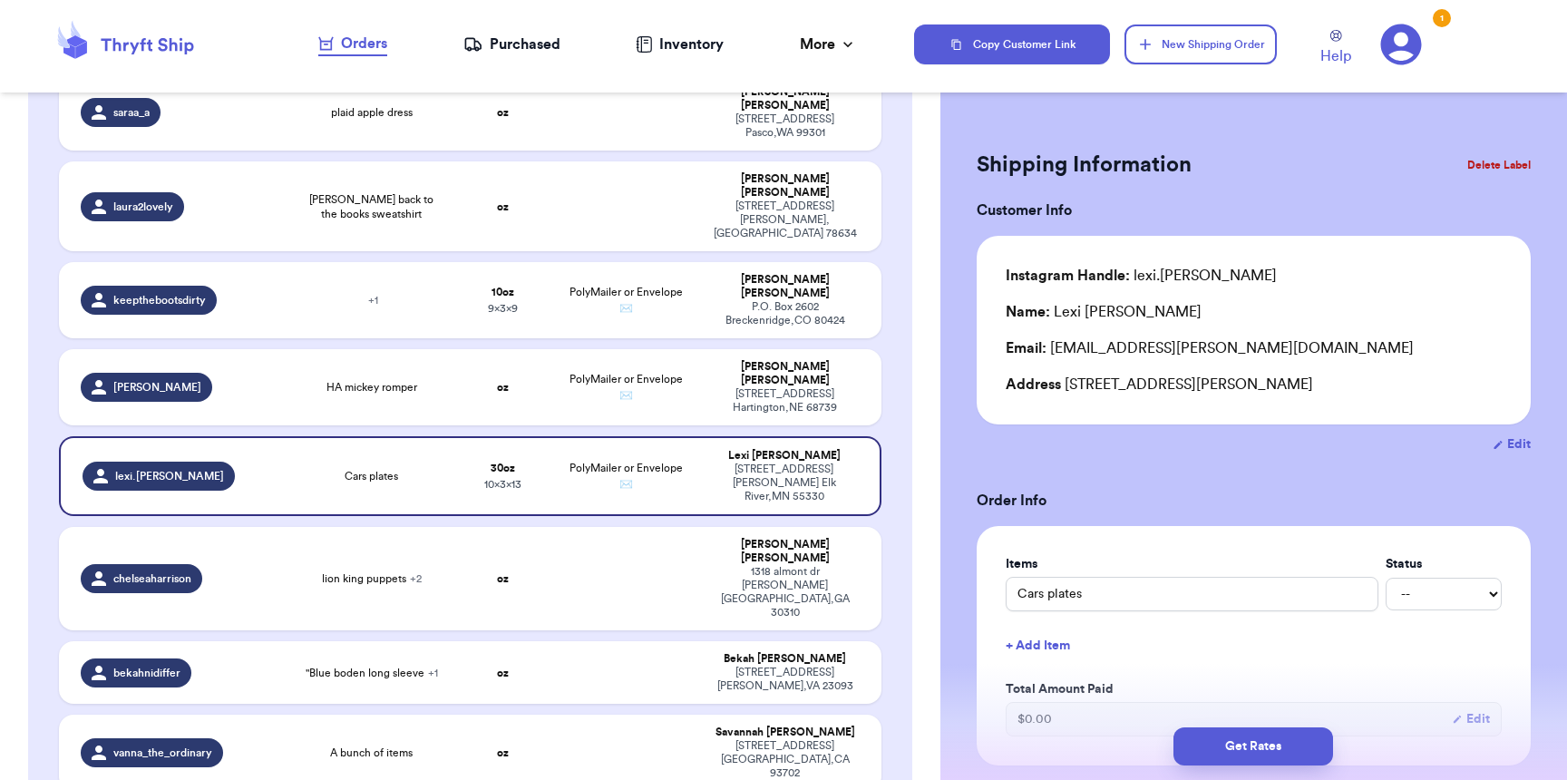
scroll to position [521, 0]
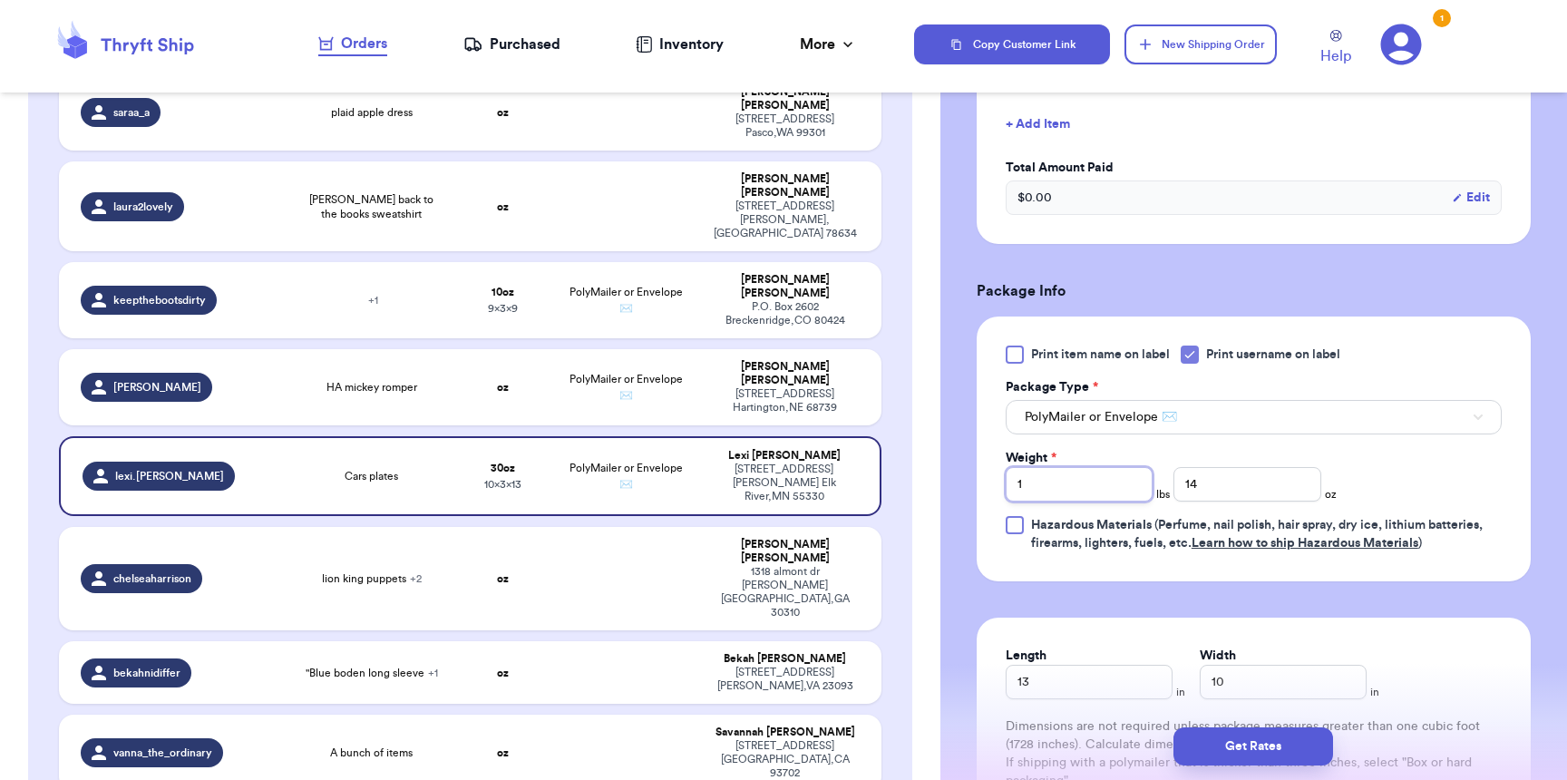
click at [1104, 486] on input "1" at bounding box center [1079, 484] width 147 height 34
type input "2"
click at [1281, 743] on button "Get Rates" at bounding box center [1253, 746] width 160 height 38
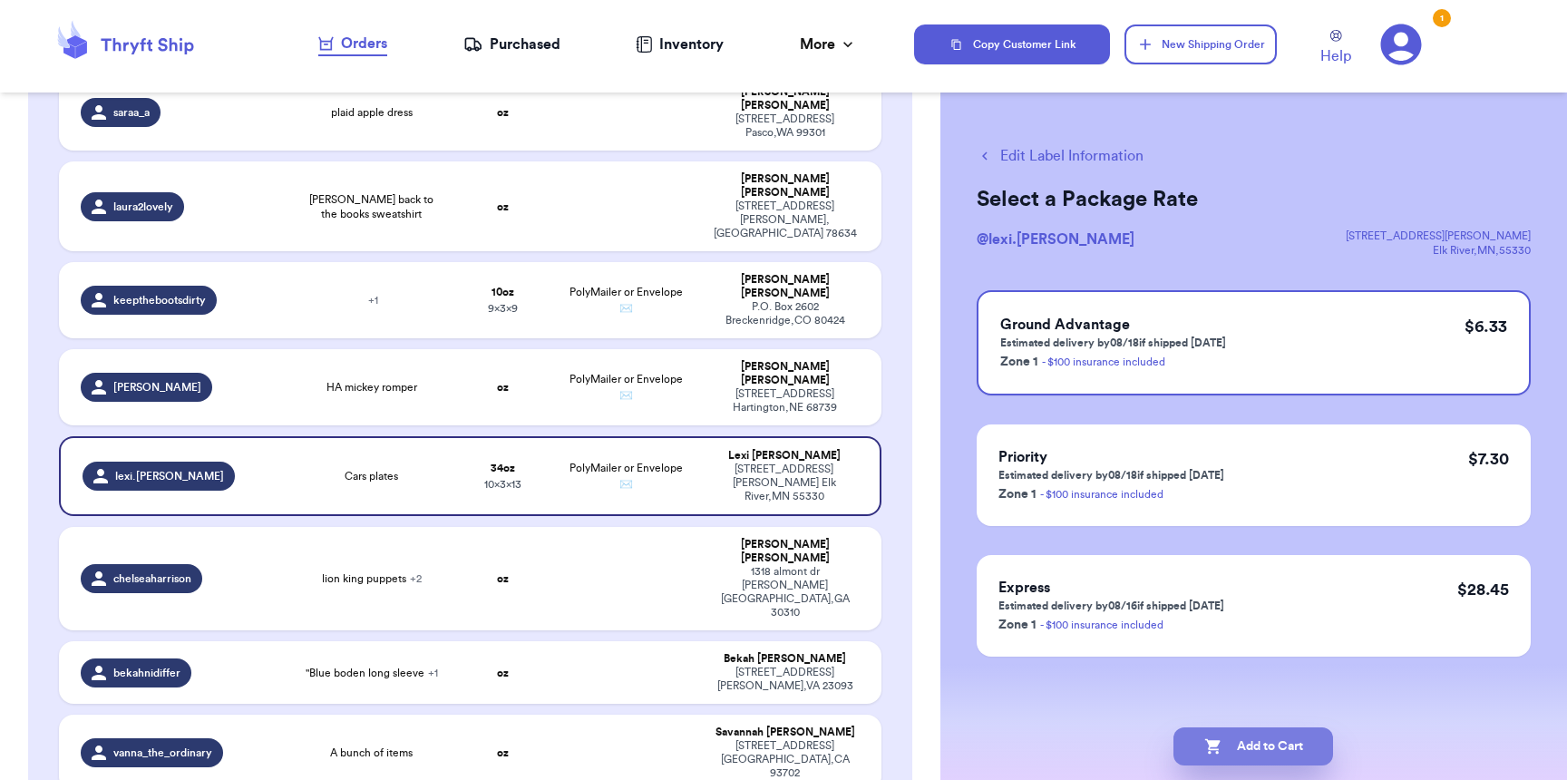
click at [1243, 764] on button "Add to Cart" at bounding box center [1253, 746] width 160 height 38
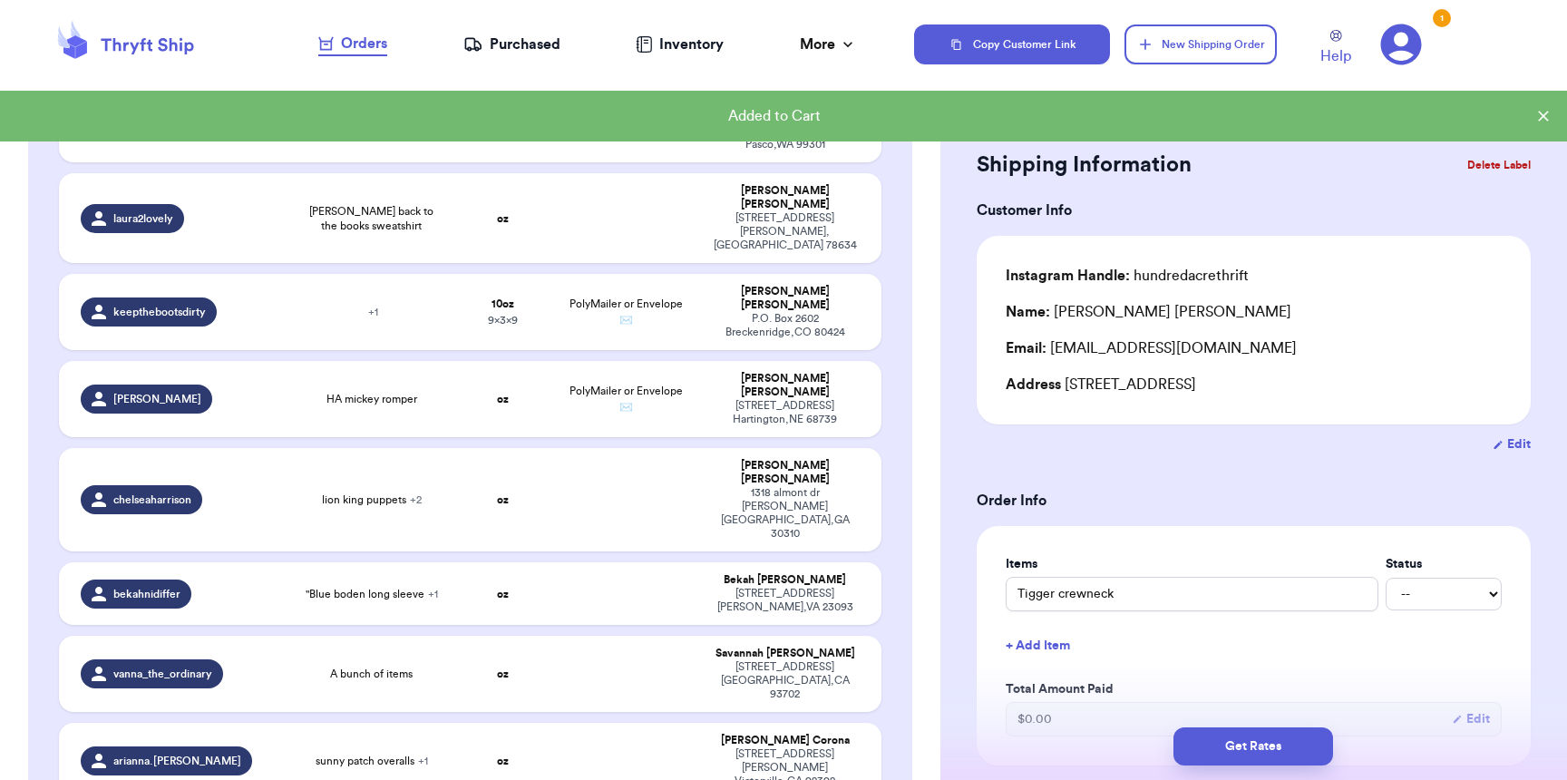
scroll to position [4, 0]
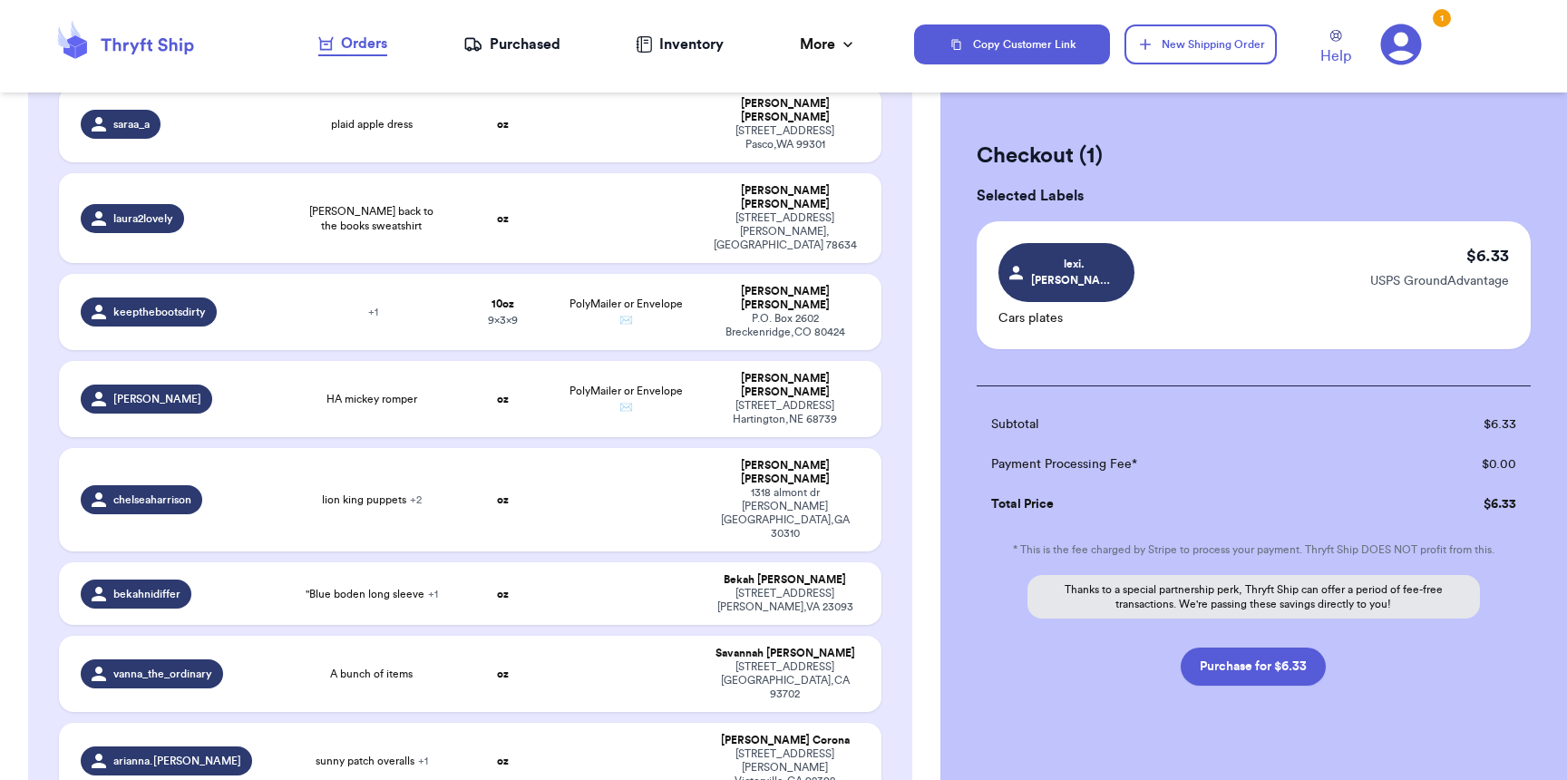
click at [1259, 656] on button "Purchase for $6.33" at bounding box center [1253, 666] width 145 height 38
checkbox input "false"
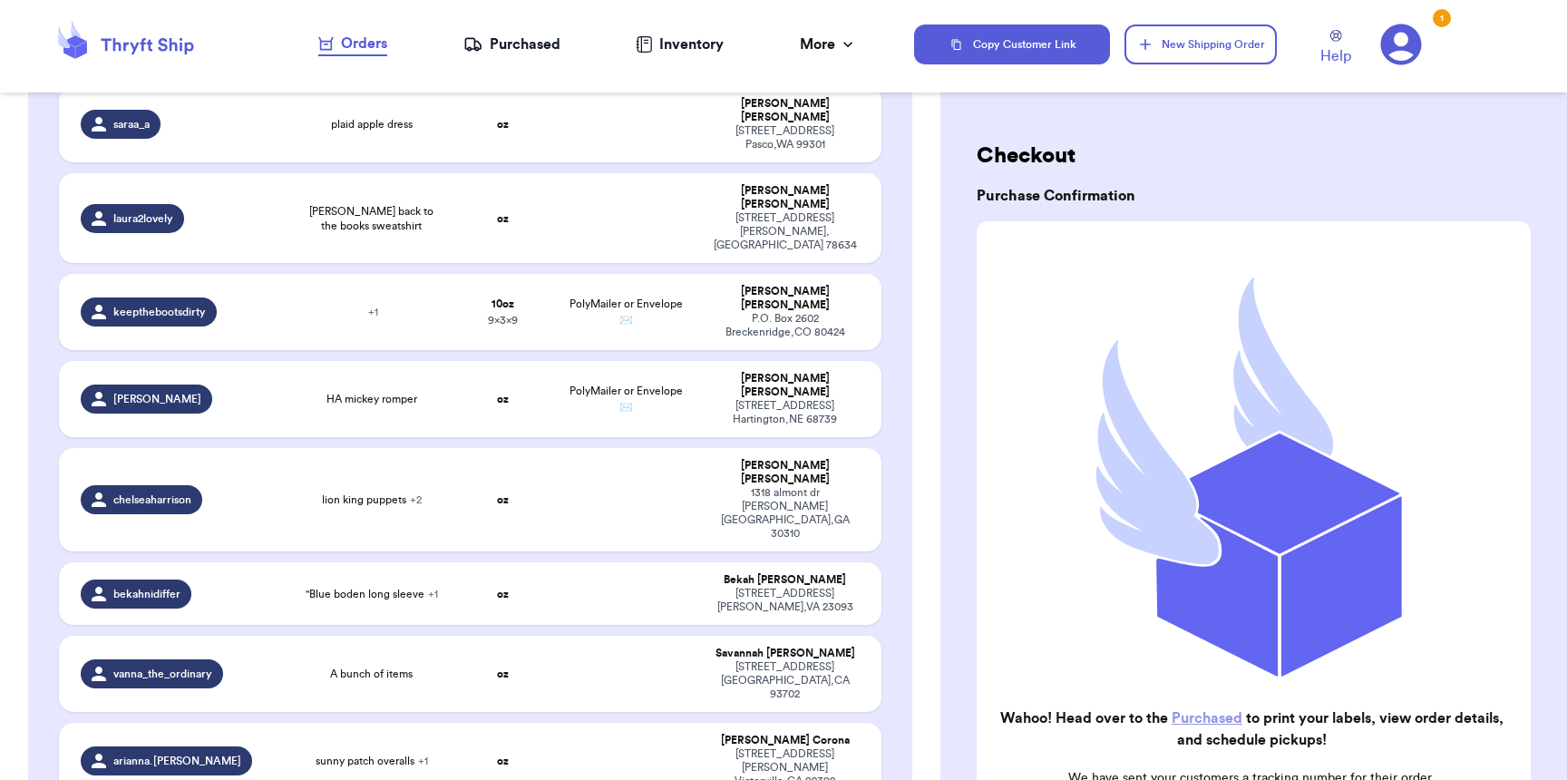
scroll to position [2276, 0]
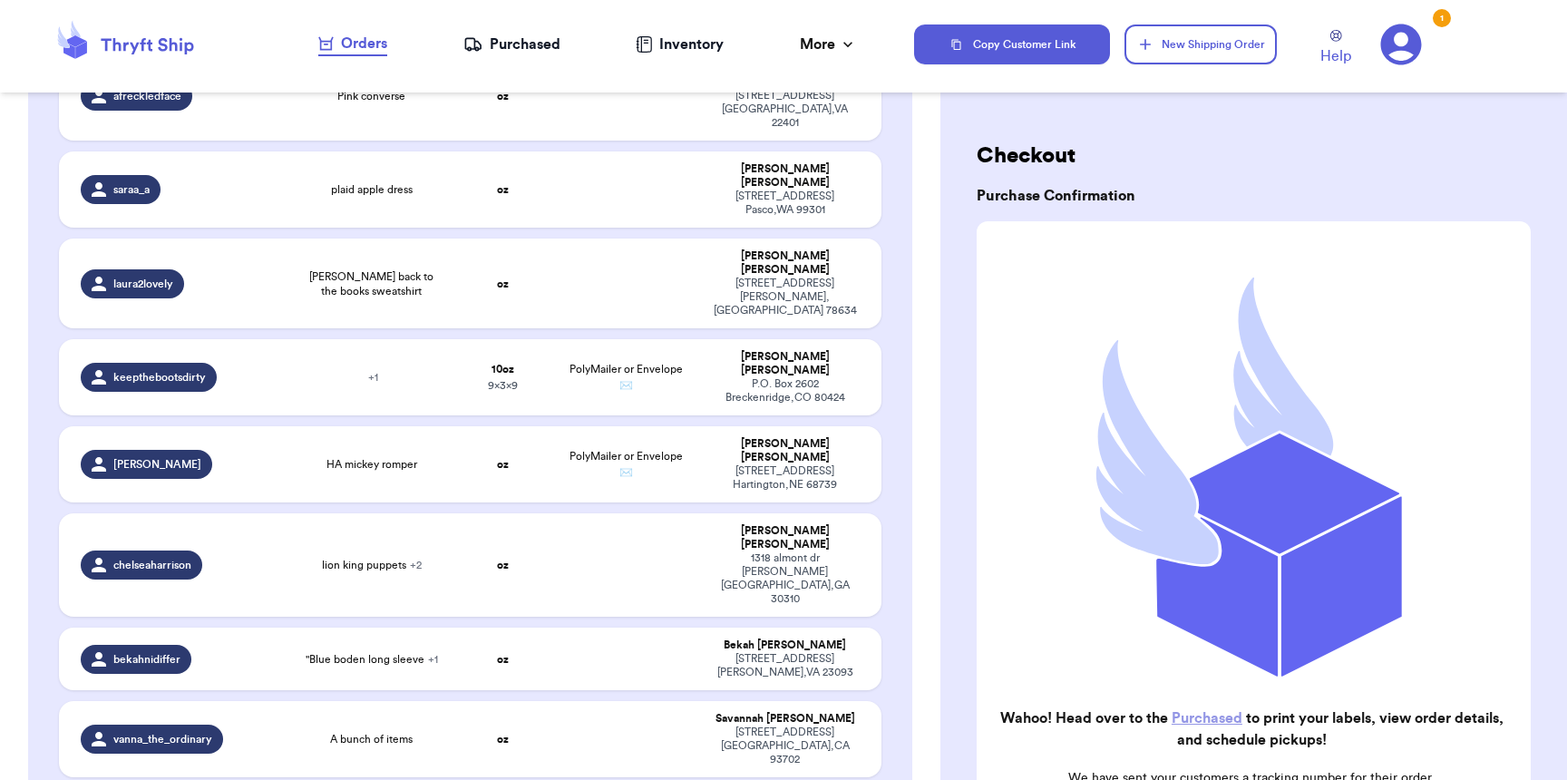
click at [540, 49] on div "Purchased" at bounding box center [511, 45] width 97 height 22
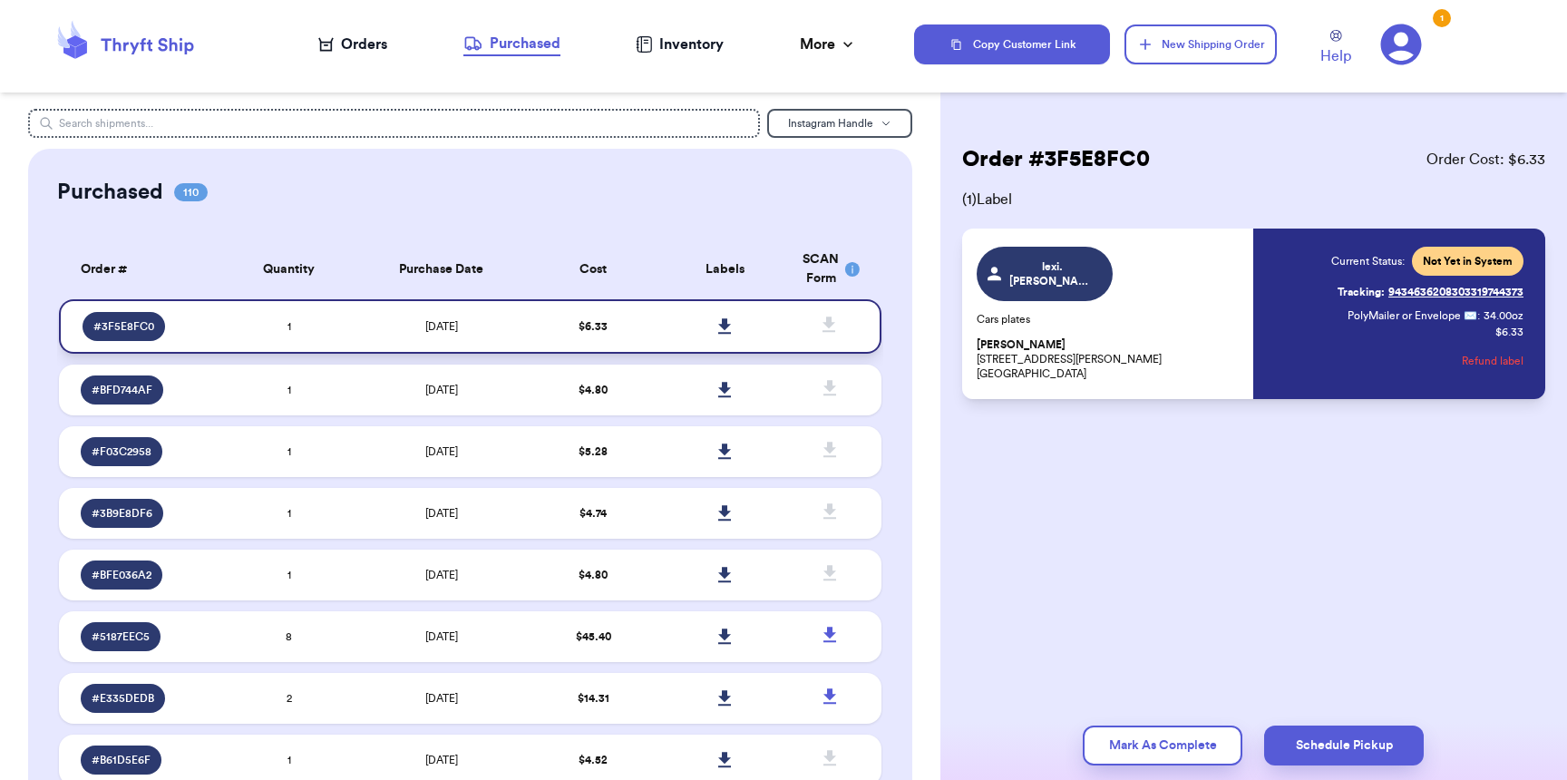
click at [718, 327] on icon at bounding box center [725, 326] width 14 height 16
